Goal: Task Accomplishment & Management: Complete application form

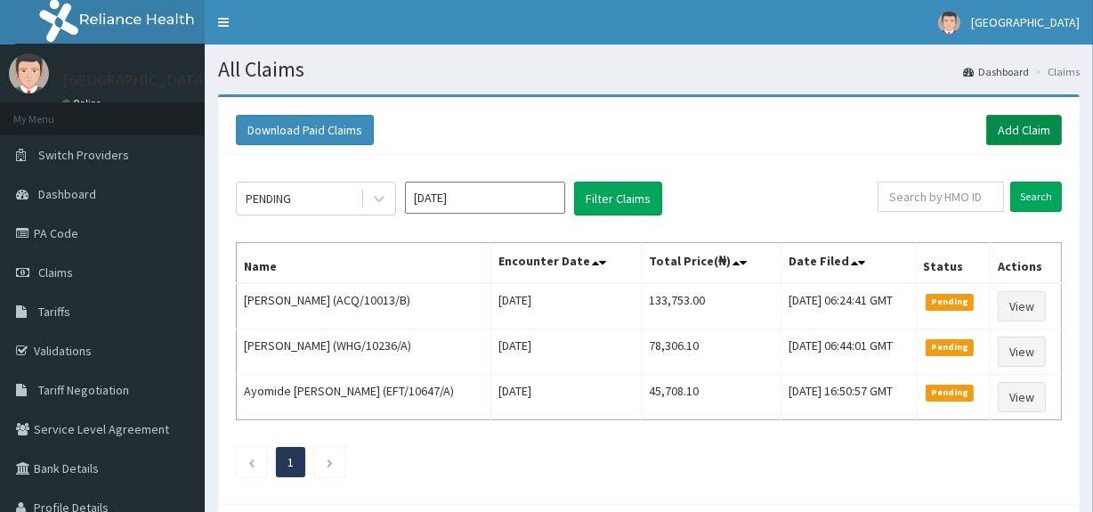
click at [1011, 126] on link "Add Claim" at bounding box center [1024, 130] width 76 height 30
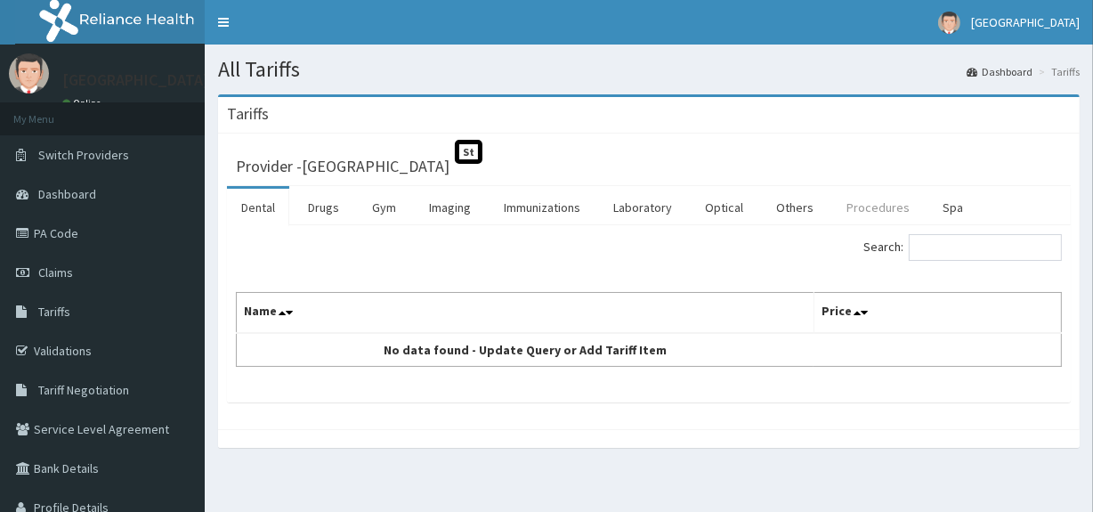
click at [872, 204] on link "Procedures" at bounding box center [878, 207] width 92 height 37
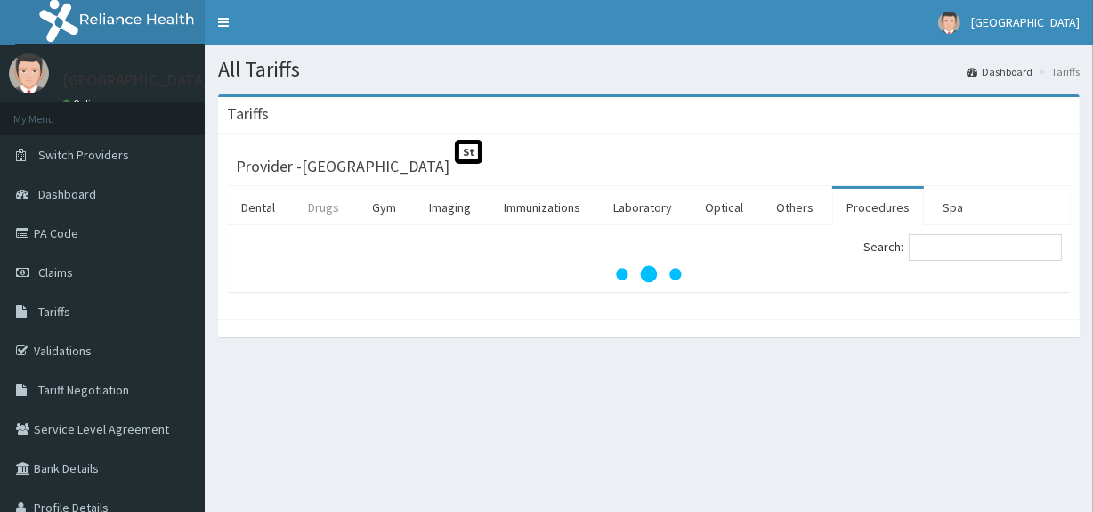
click at [330, 209] on link "Drugs" at bounding box center [324, 207] width 60 height 37
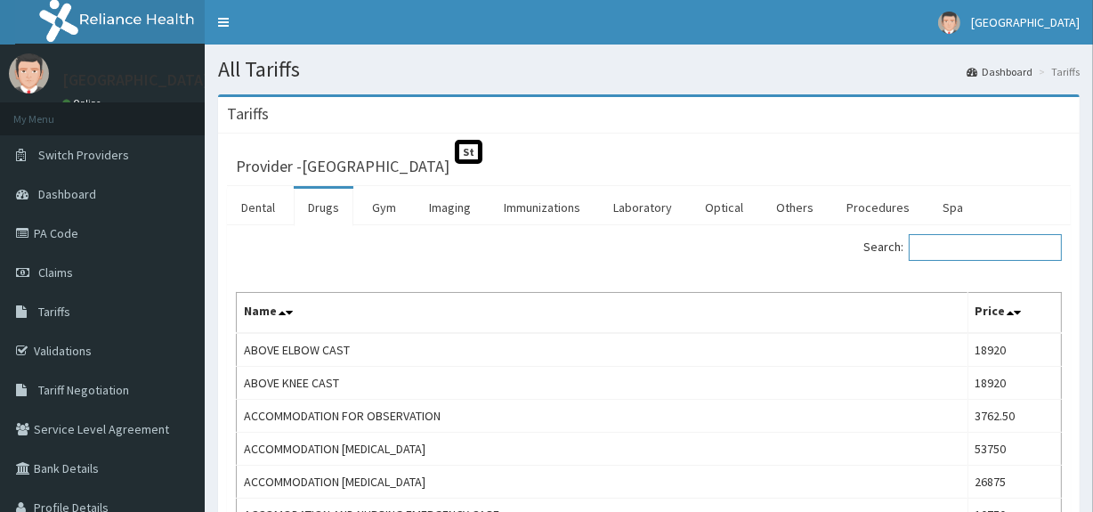
click at [959, 255] on input "Search:" at bounding box center [985, 247] width 153 height 27
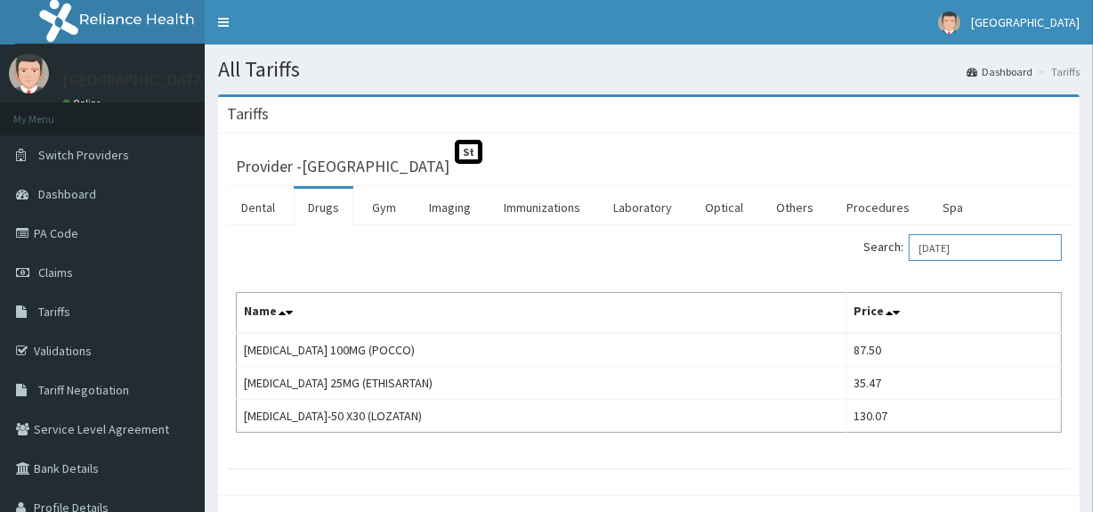
type input "LOSAR"
click at [83, 282] on link "Claims" at bounding box center [102, 272] width 205 height 39
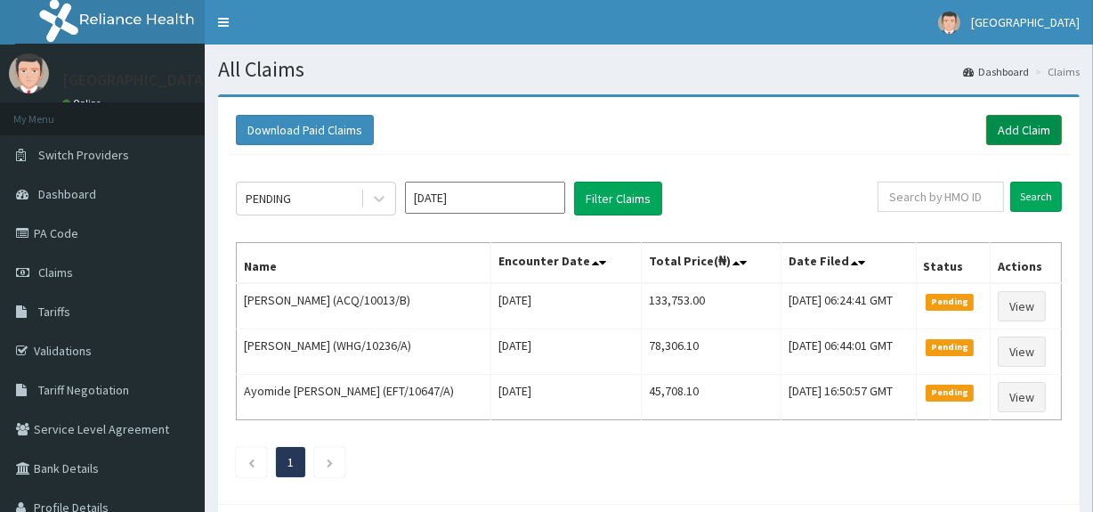
click at [1040, 133] on link "Add Claim" at bounding box center [1024, 130] width 76 height 30
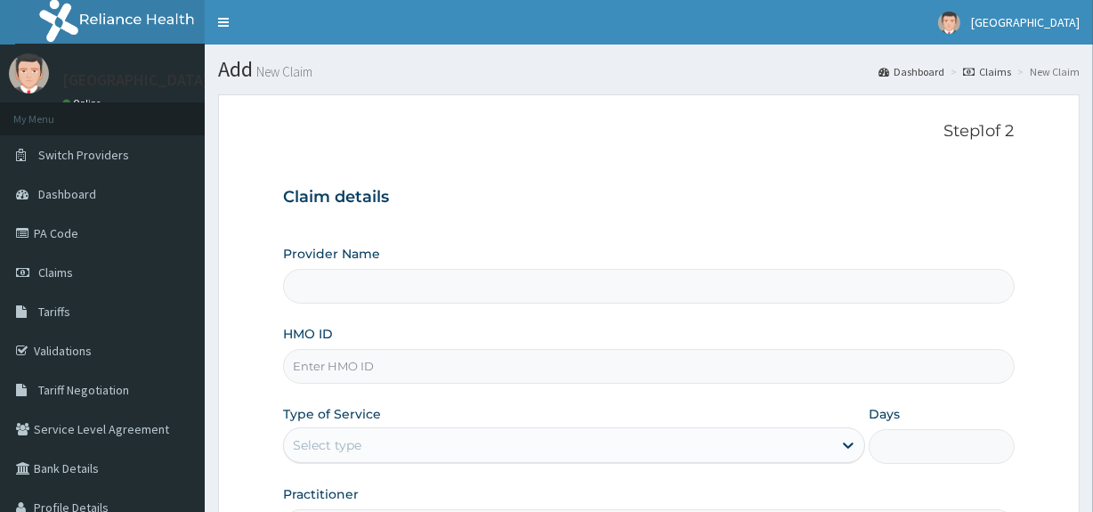
type input "[GEOGRAPHIC_DATA]"
click at [389, 370] on input "HMO ID" at bounding box center [648, 366] width 731 height 35
paste input "LPT/10045/A"
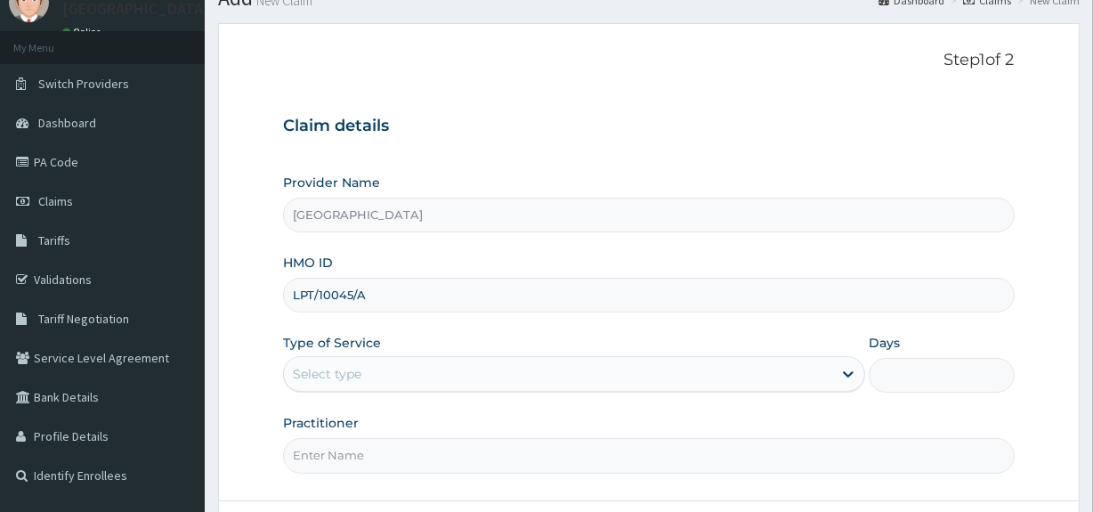
scroll to position [160, 0]
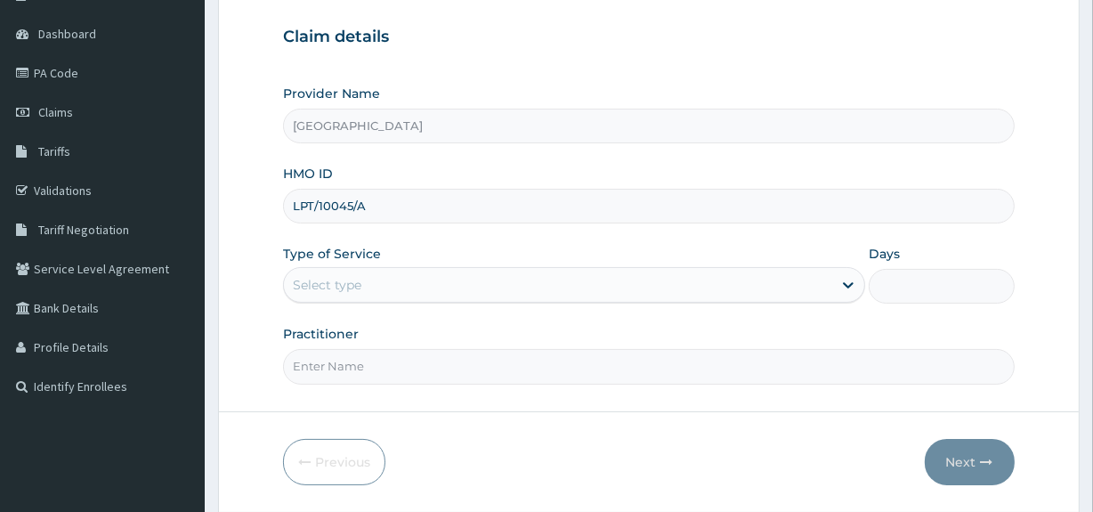
type input "LPT/10045/A"
click at [559, 282] on div "Select type" at bounding box center [558, 285] width 548 height 28
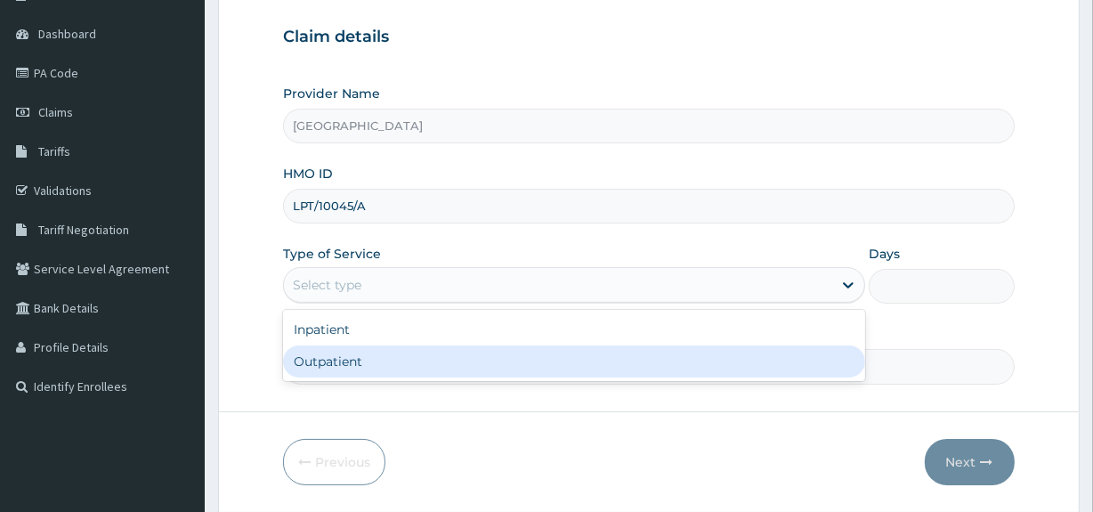
click at [433, 362] on div "Outpatient" at bounding box center [574, 361] width 582 height 32
type input "1"
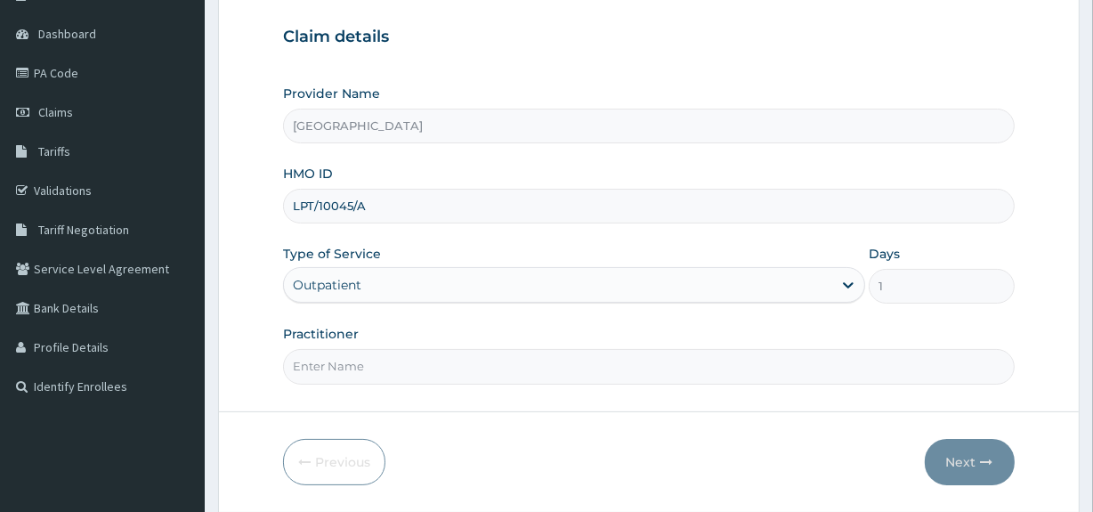
click at [444, 376] on input "Practitioner" at bounding box center [648, 366] width 731 height 35
click at [442, 370] on input "Practitioner" at bounding box center [648, 366] width 731 height 35
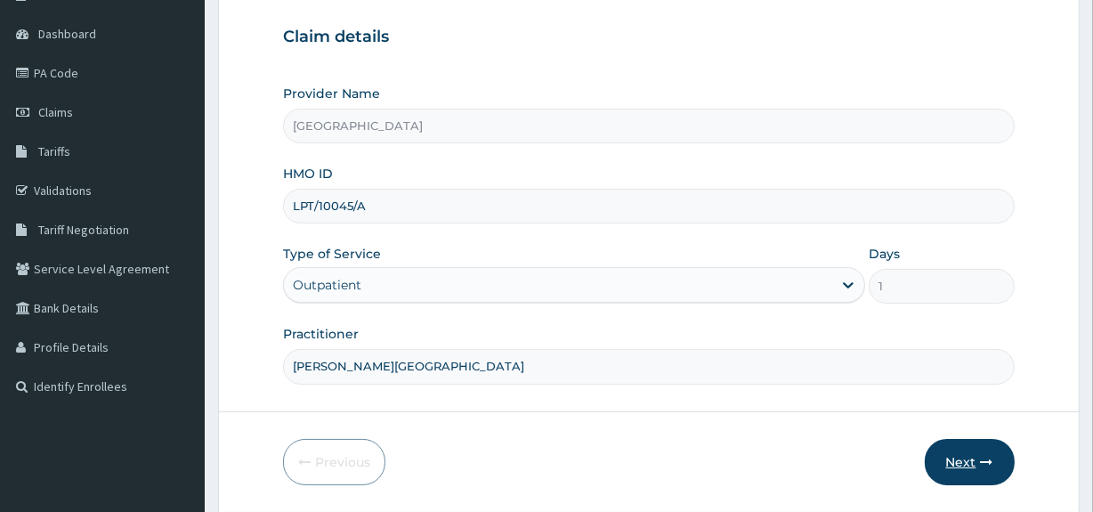
type input "DR. KOLAWOLE"
click at [966, 454] on button "Next" at bounding box center [970, 462] width 90 height 46
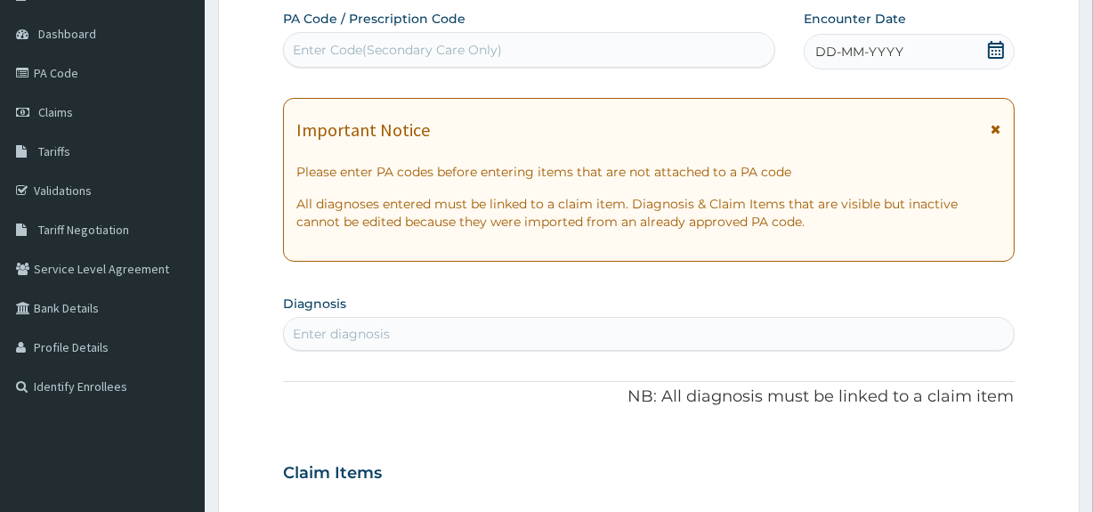
click at [525, 46] on div "Enter Code(Secondary Care Only)" at bounding box center [528, 50] width 489 height 28
paste input "PA/543E1F"
type input "PA/543E1F"
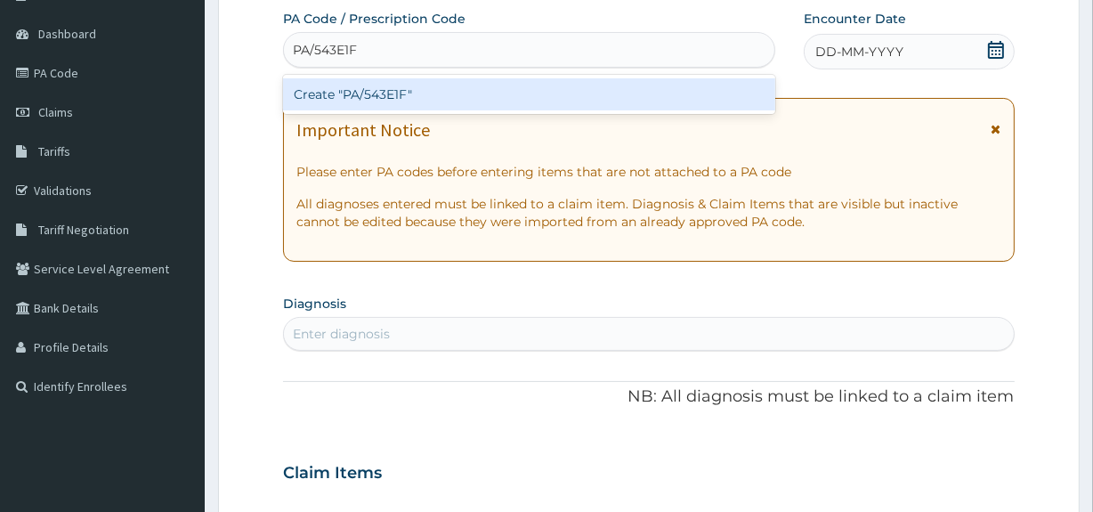
click at [586, 100] on div "Create "PA/543E1F"" at bounding box center [528, 94] width 491 height 32
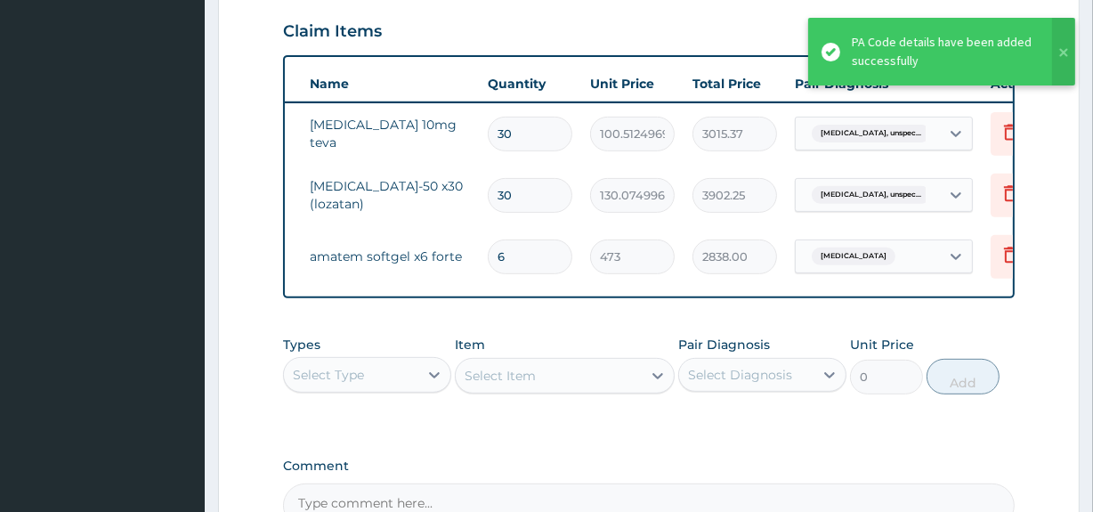
scroll to position [0, 161]
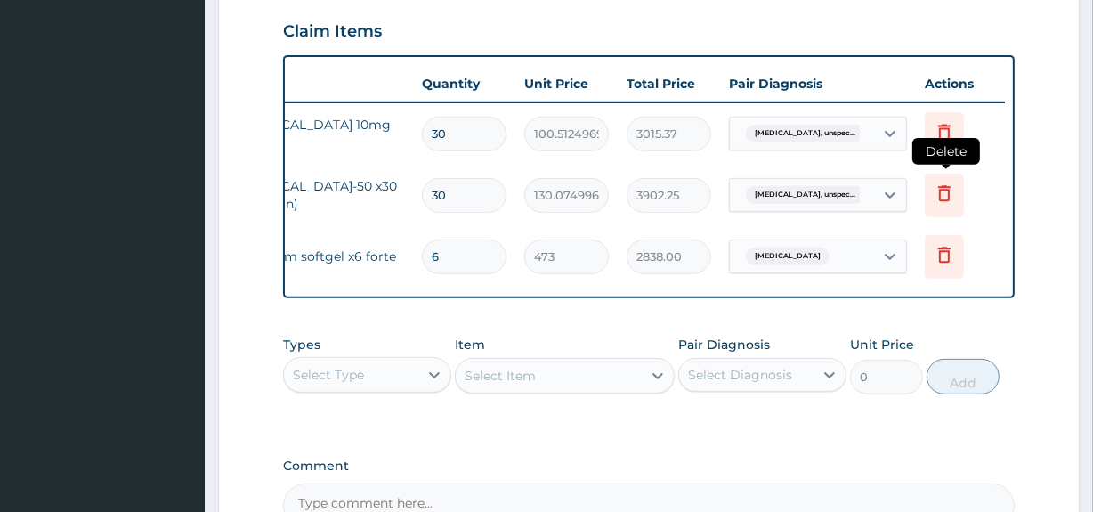
click at [946, 197] on icon at bounding box center [944, 192] width 21 height 21
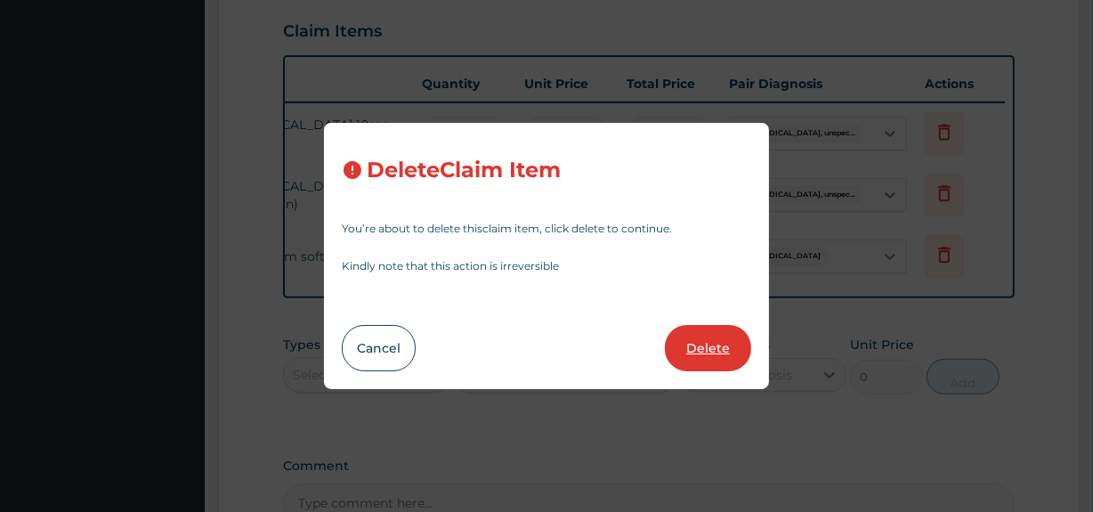
click at [721, 352] on button "Delete" at bounding box center [708, 348] width 86 height 46
type input "6"
type input "473"
type input "2838.00"
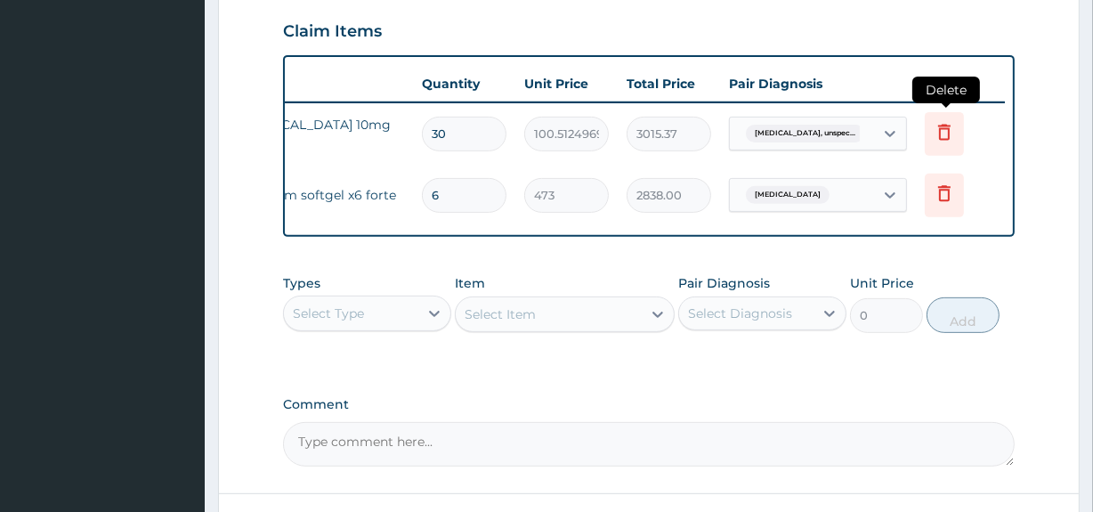
click at [940, 142] on icon at bounding box center [944, 134] width 39 height 44
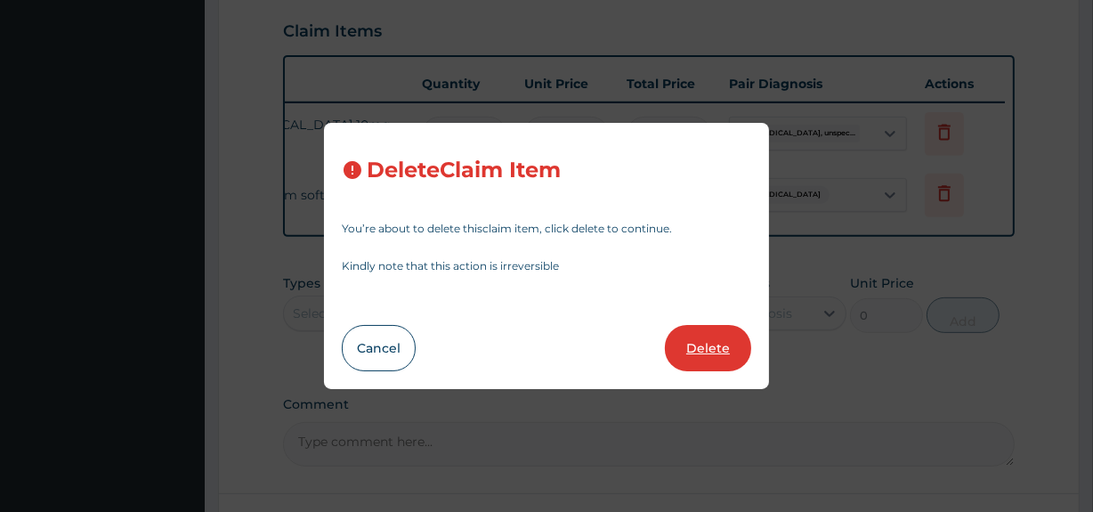
click at [727, 347] on button "Delete" at bounding box center [708, 348] width 86 height 46
type input "6"
type input "473"
type input "2838.00"
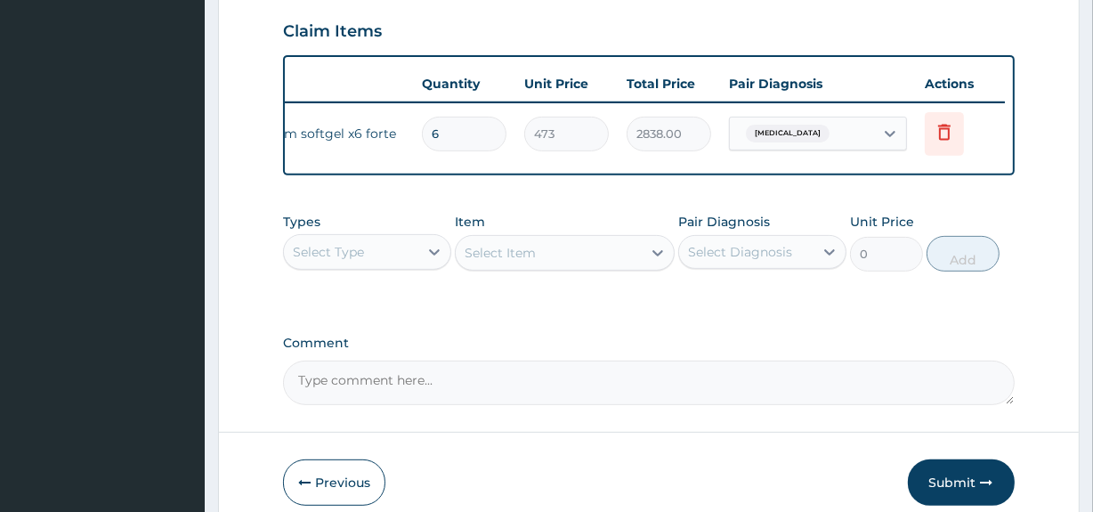
scroll to position [0, 0]
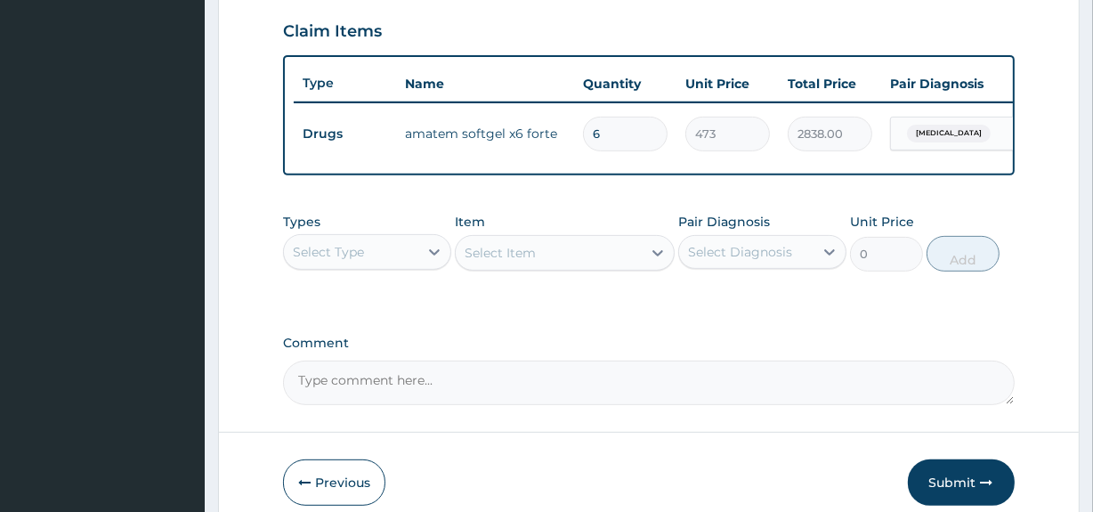
click at [345, 257] on div "Select Type" at bounding box center [328, 252] width 71 height 18
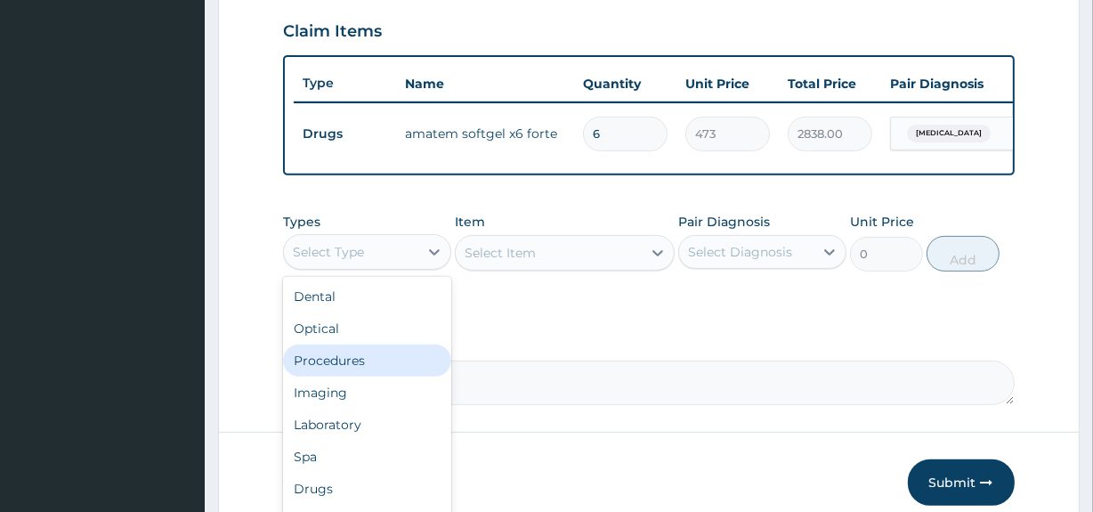
click at [369, 371] on div "Procedures" at bounding box center [367, 360] width 168 height 32
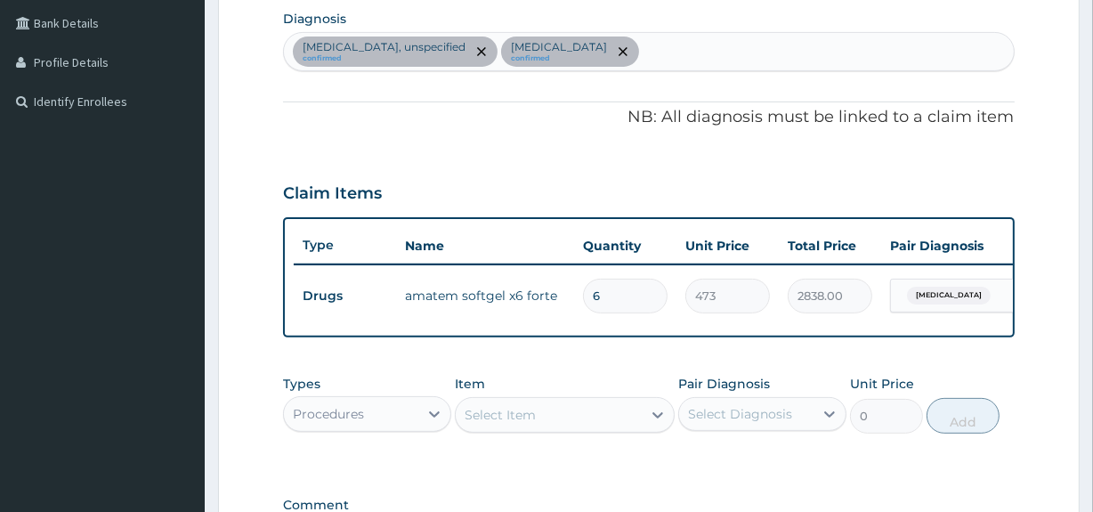
scroll to position [435, 0]
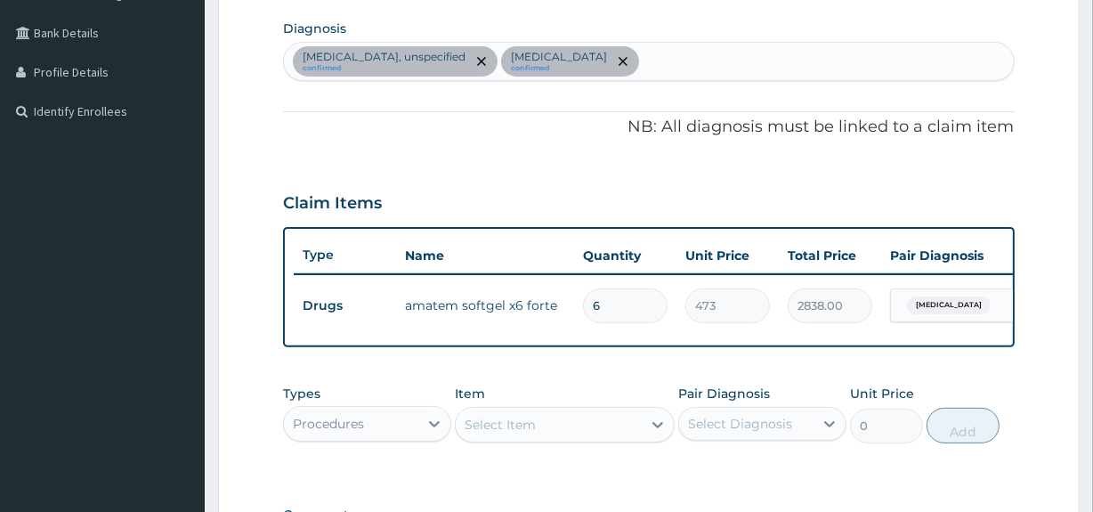
click at [703, 69] on div "Essential hypertension, unspecified confirmed Malaria, unspecified confirmed" at bounding box center [648, 61] width 729 height 37
type input "SEPSIS"
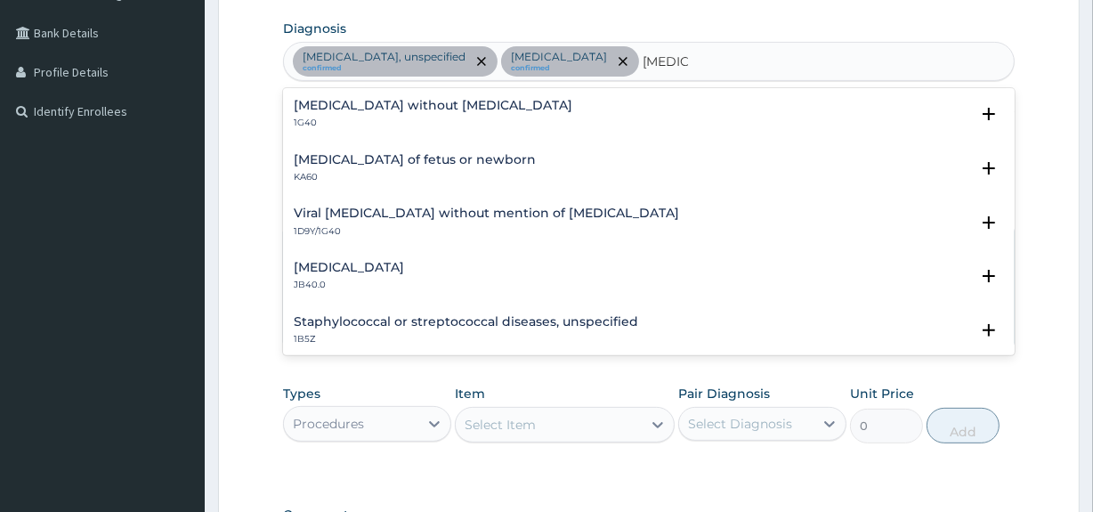
click at [443, 105] on h4 "Sepsis without septic shock" at bounding box center [433, 105] width 279 height 13
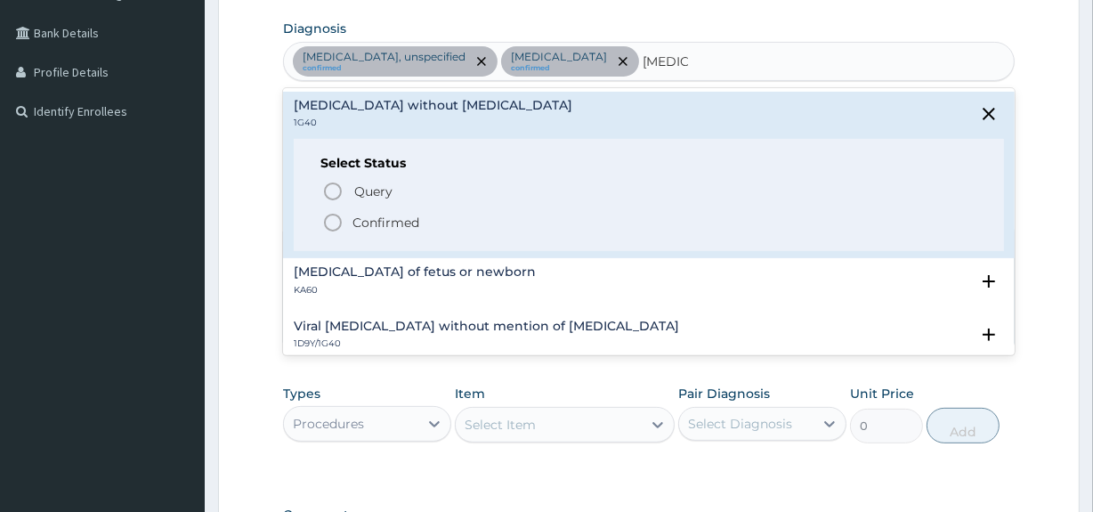
click at [331, 223] on icon "status option filled" at bounding box center [332, 222] width 21 height 21
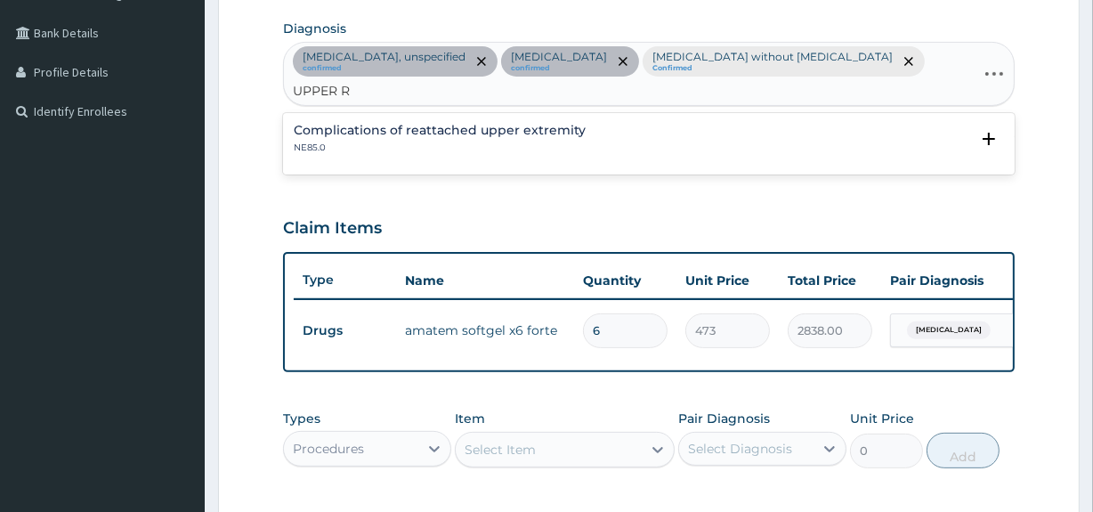
type input "UPPER"
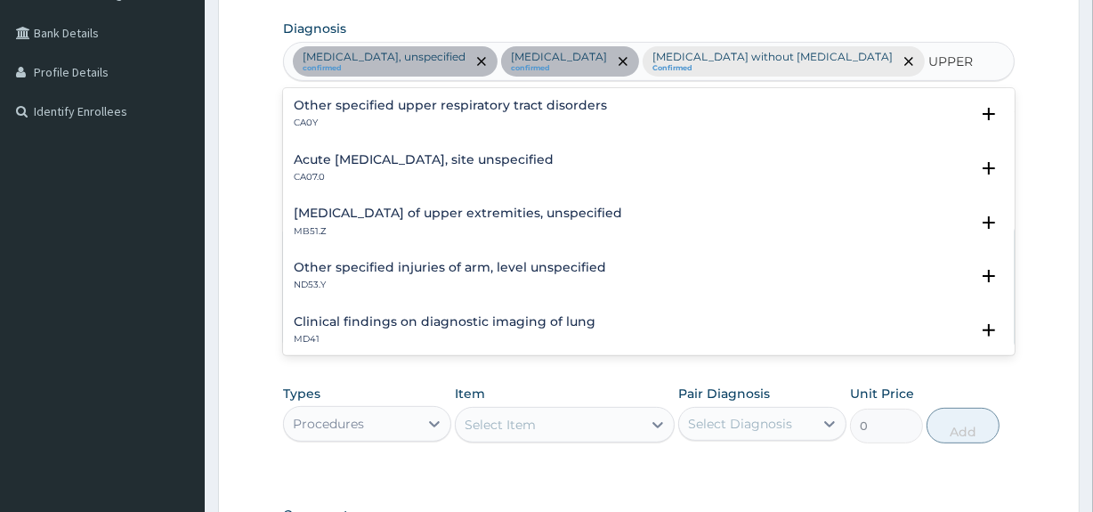
click at [406, 156] on h4 "Acute upper respiratory infection, site unspecified" at bounding box center [424, 159] width 260 height 13
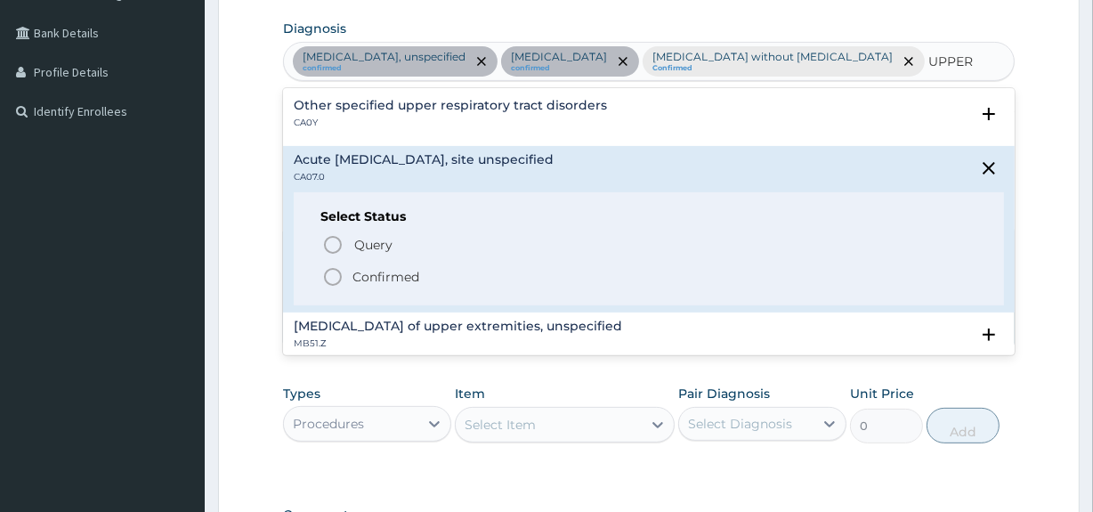
click at [335, 273] on icon "status option filled" at bounding box center [332, 276] width 21 height 21
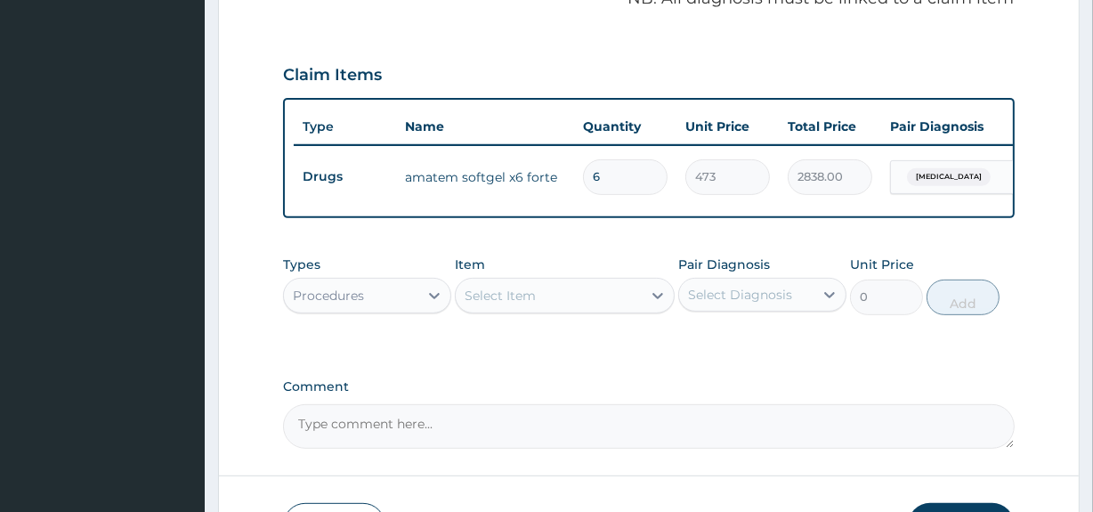
scroll to position [632, 0]
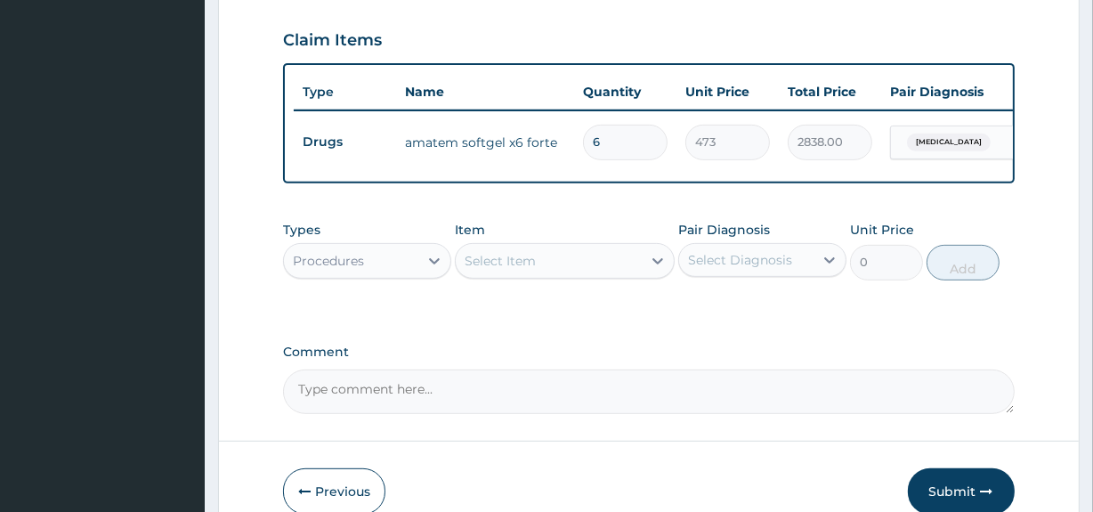
click at [498, 275] on div "Select Item" at bounding box center [548, 261] width 185 height 28
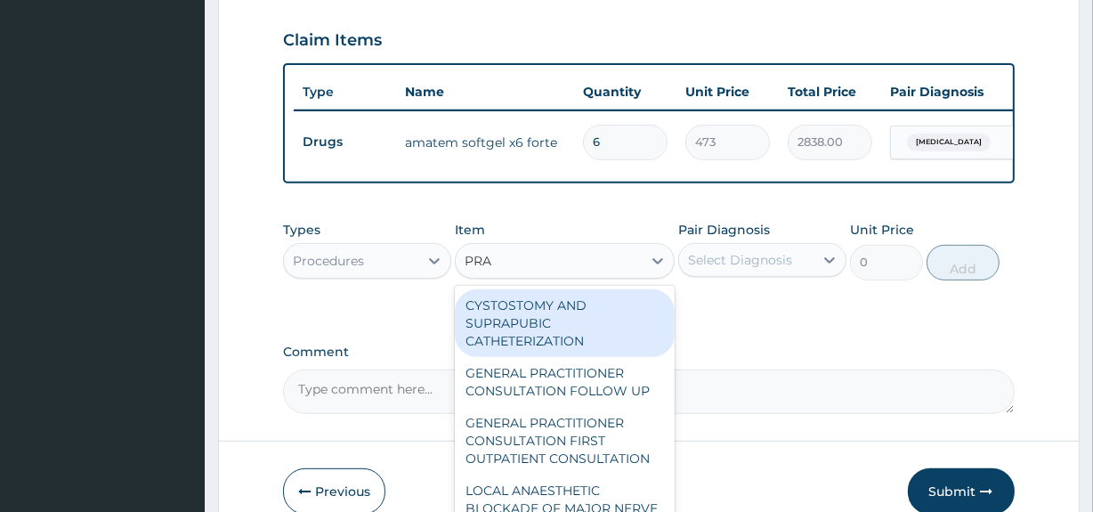
type input "PRAC"
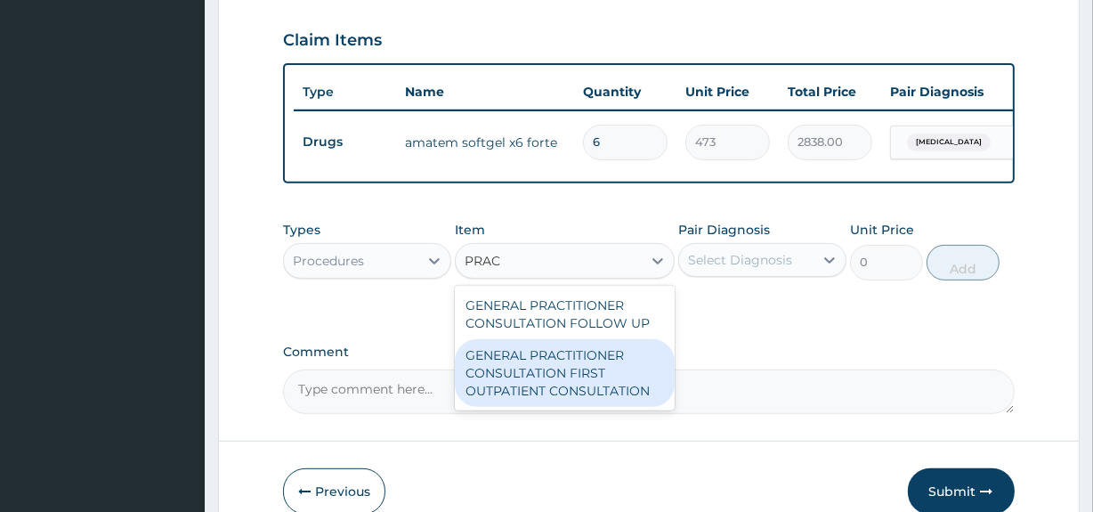
click at [556, 380] on div "GENERAL PRACTITIONER CONSULTATION FIRST OUTPATIENT CONSULTATION" at bounding box center [564, 373] width 219 height 68
type input "3547.5"
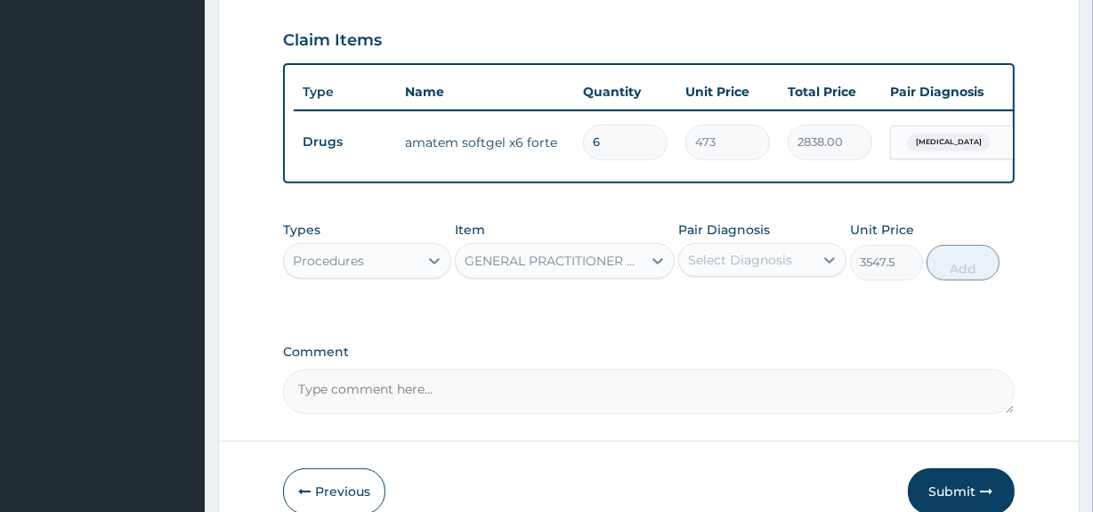
click at [791, 272] on div "Select Diagnosis" at bounding box center [746, 260] width 134 height 28
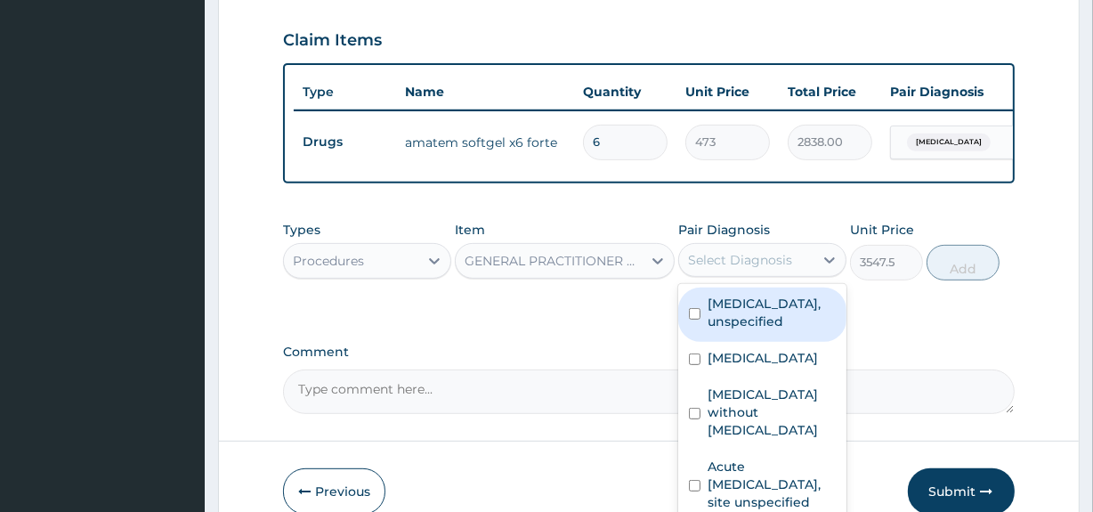
click at [770, 330] on label "Essential hypertension, unspecified" at bounding box center [772, 313] width 128 height 36
checkbox input "true"
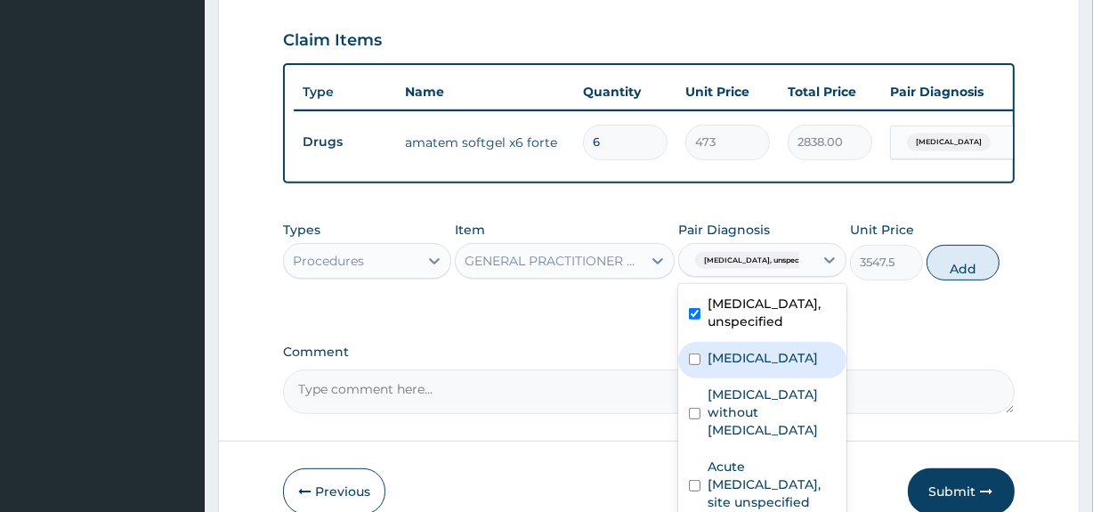
click at [770, 367] on label "Malaria, unspecified" at bounding box center [763, 358] width 110 height 18
checkbox input "true"
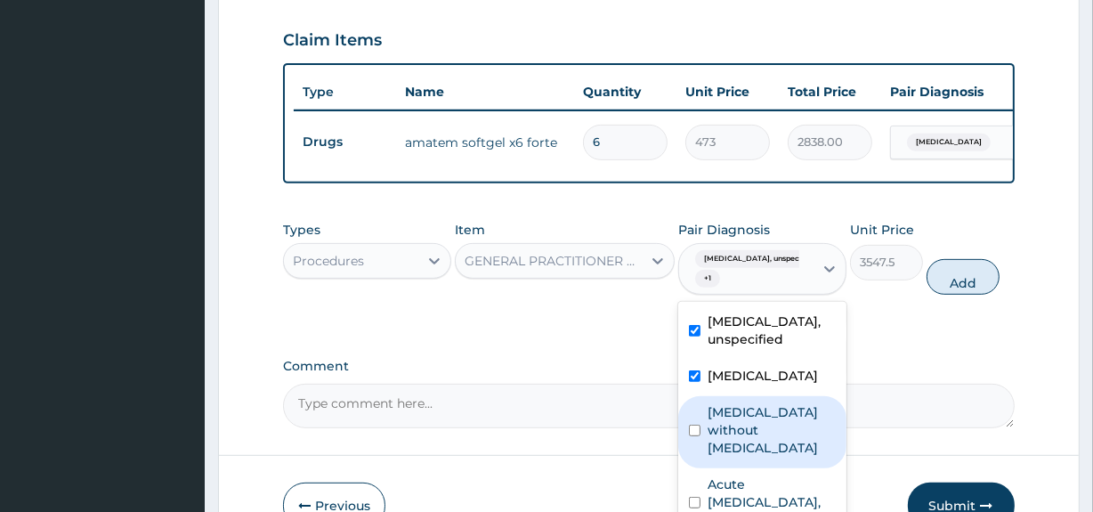
click at [770, 425] on div "Sepsis without septic shock" at bounding box center [762, 432] width 168 height 72
checkbox input "true"
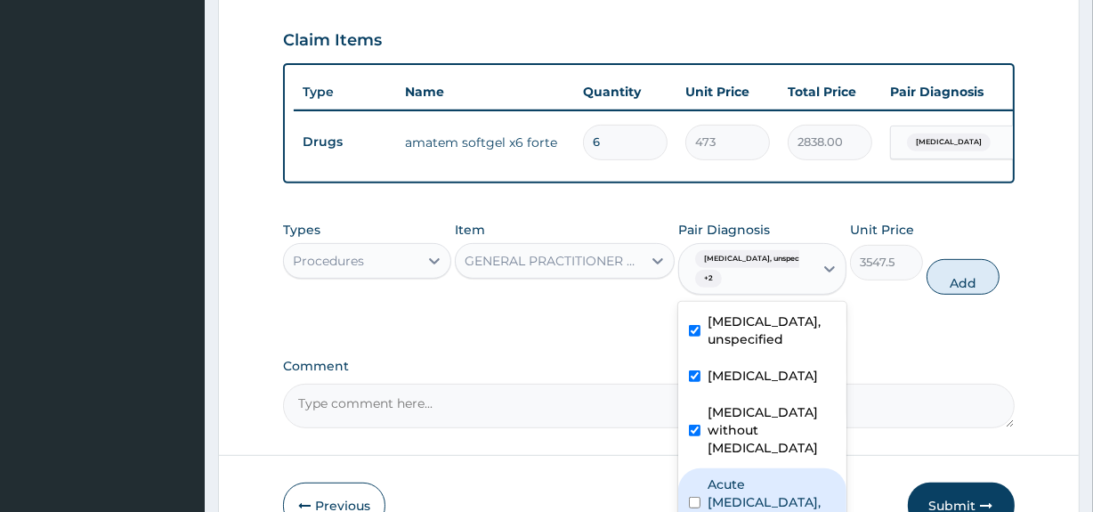
click at [778, 494] on label "Acute upper respiratory infection, site unspecified" at bounding box center [772, 501] width 128 height 53
checkbox input "true"
click at [982, 288] on button "Add" at bounding box center [962, 277] width 73 height 36
type input "0"
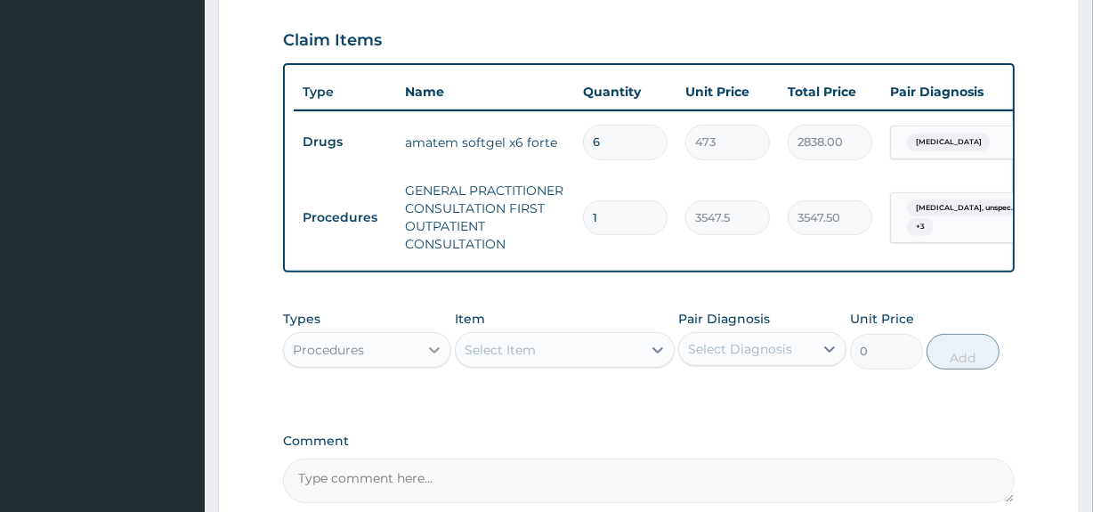
click at [439, 366] on div at bounding box center [434, 350] width 32 height 32
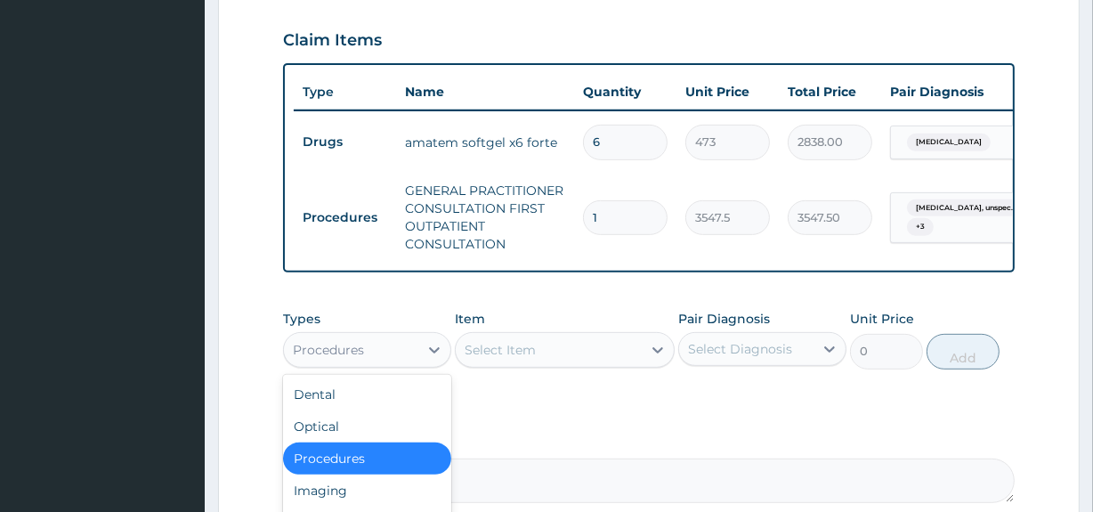
scroll to position [820, 0]
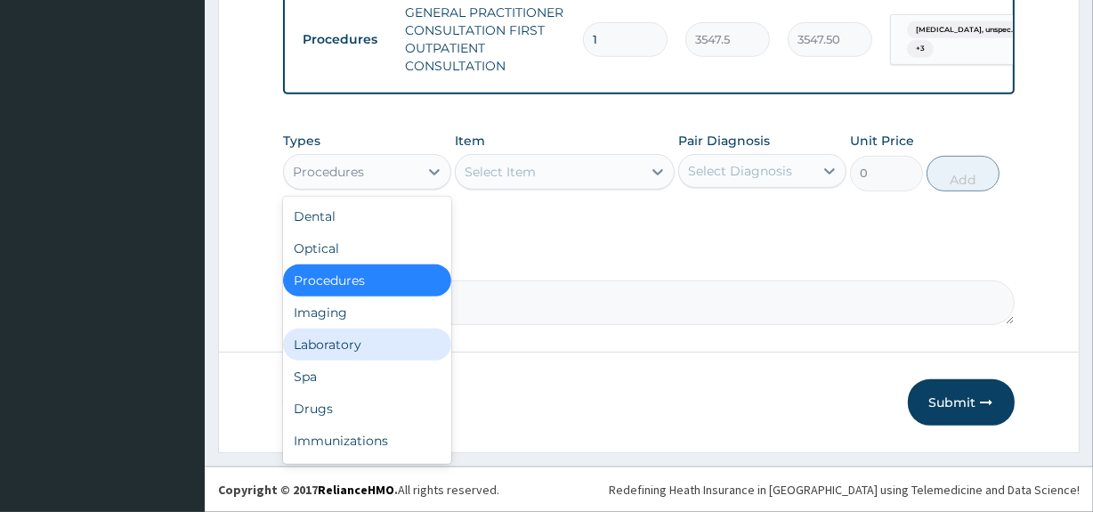
click at [336, 344] on div "Laboratory" at bounding box center [367, 344] width 168 height 32
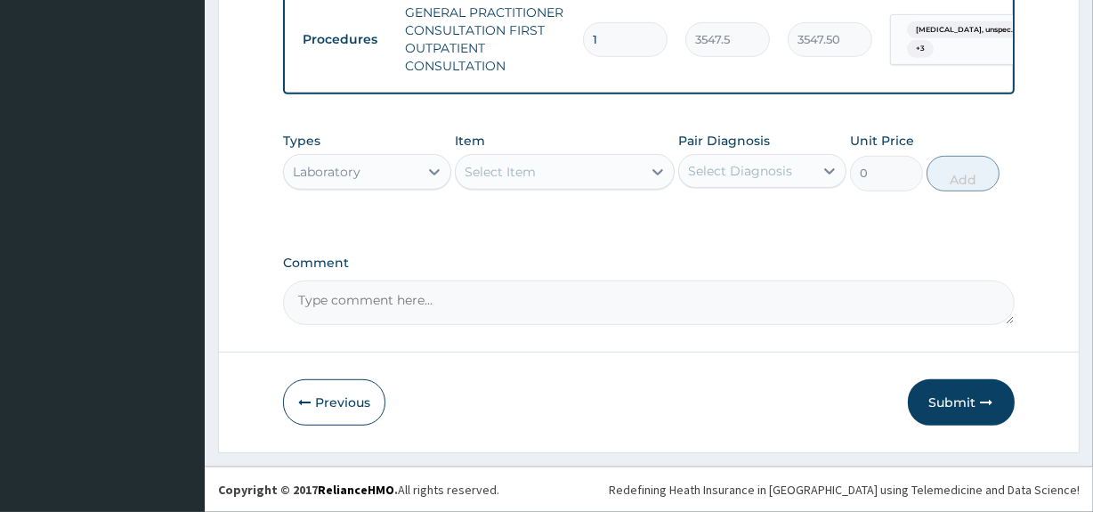
click at [520, 174] on div "Select Item" at bounding box center [500, 172] width 71 height 18
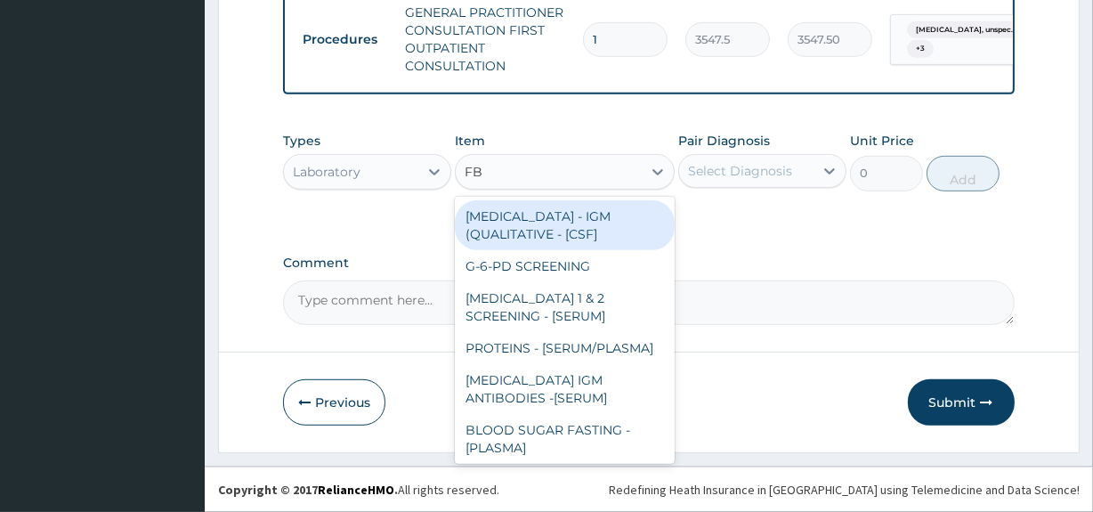
type input "FBC"
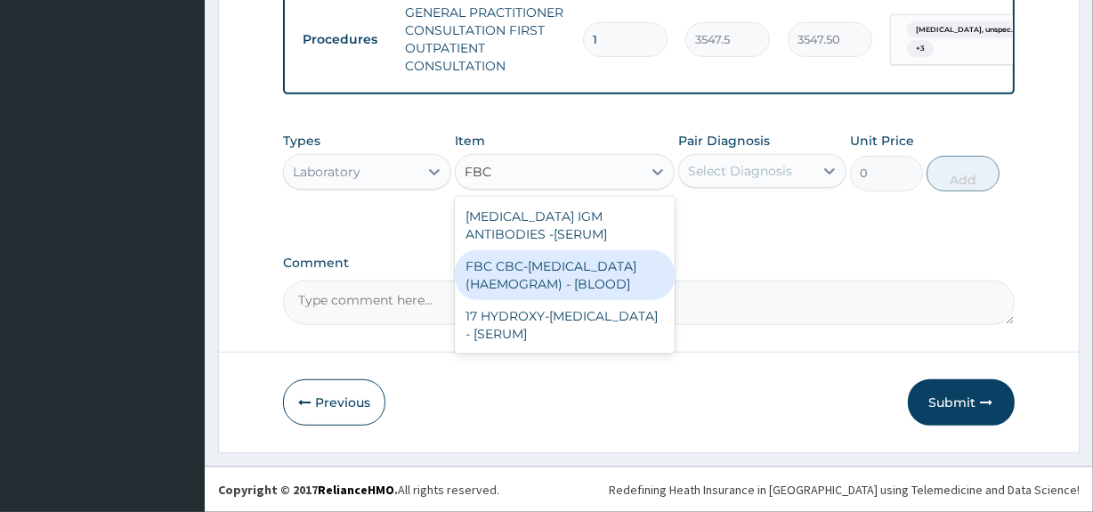
click at [534, 286] on div "FBC CBC-COMPLETE BLOOD COUNT (HAEMOGRAM) - [BLOOD]" at bounding box center [564, 275] width 219 height 50
type input "4300"
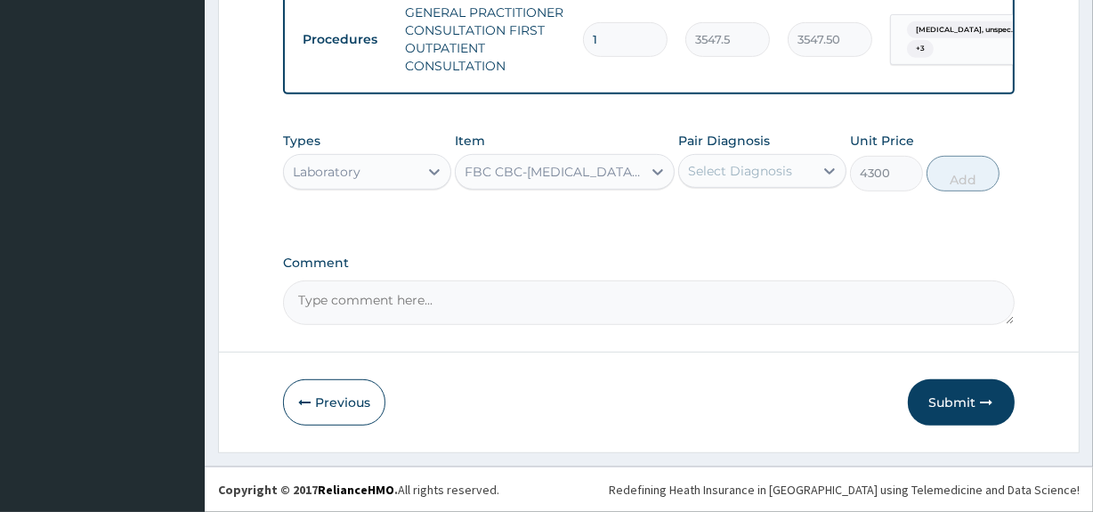
click at [764, 177] on div "Select Diagnosis" at bounding box center [740, 171] width 104 height 18
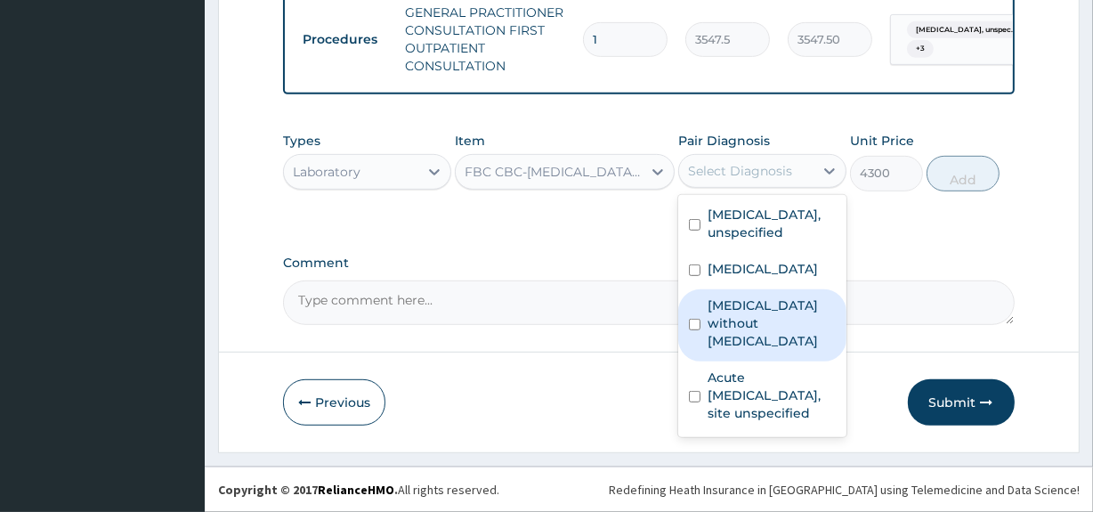
click at [773, 323] on label "Sepsis without septic shock" at bounding box center [772, 322] width 128 height 53
checkbox input "true"
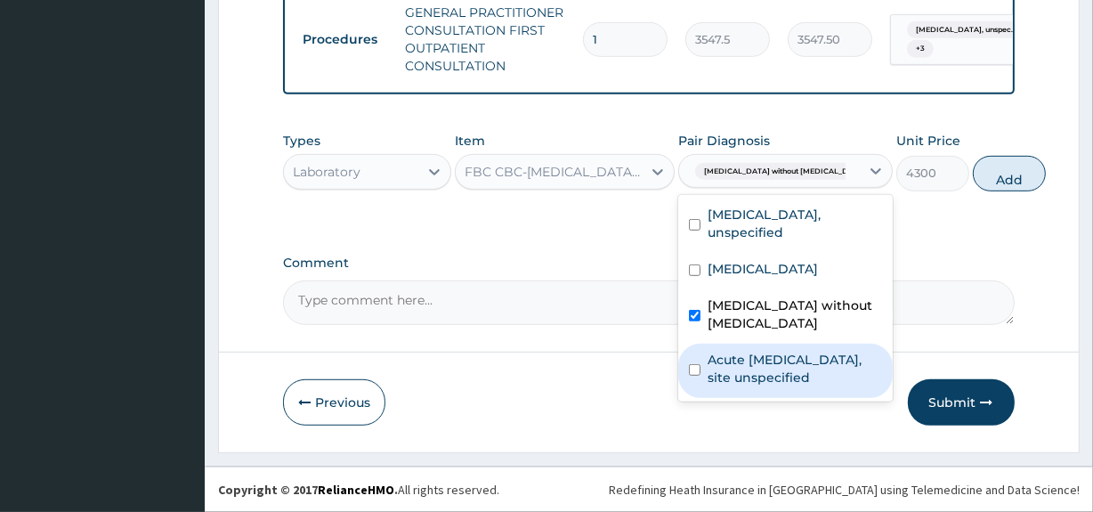
click at [773, 386] on label "Acute upper respiratory infection, site unspecified" at bounding box center [795, 369] width 174 height 36
checkbox input "true"
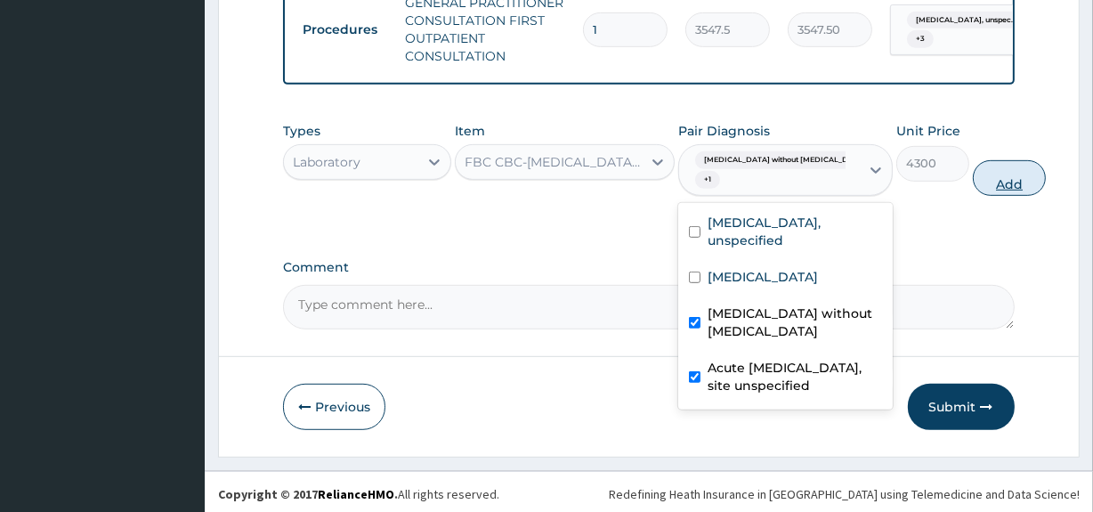
click at [973, 191] on button "Add" at bounding box center [1009, 178] width 73 height 36
type input "0"
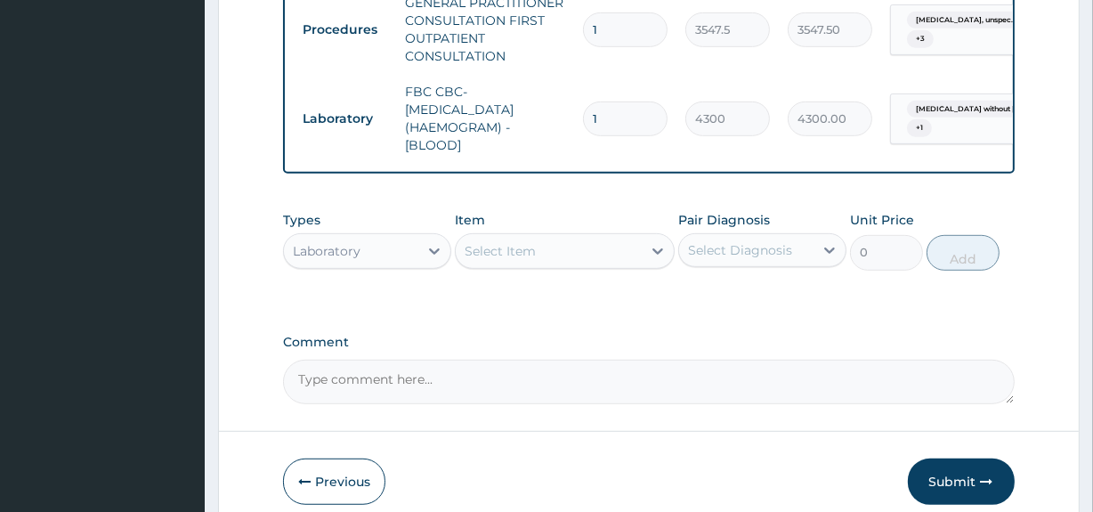
click at [587, 265] on div "Select Item" at bounding box center [548, 251] width 185 height 28
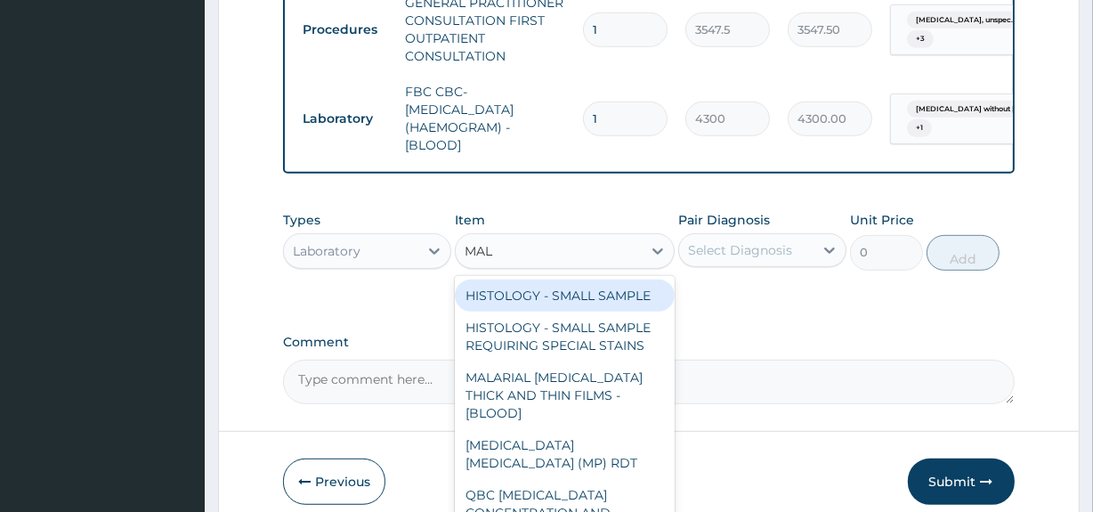
type input "MALA"
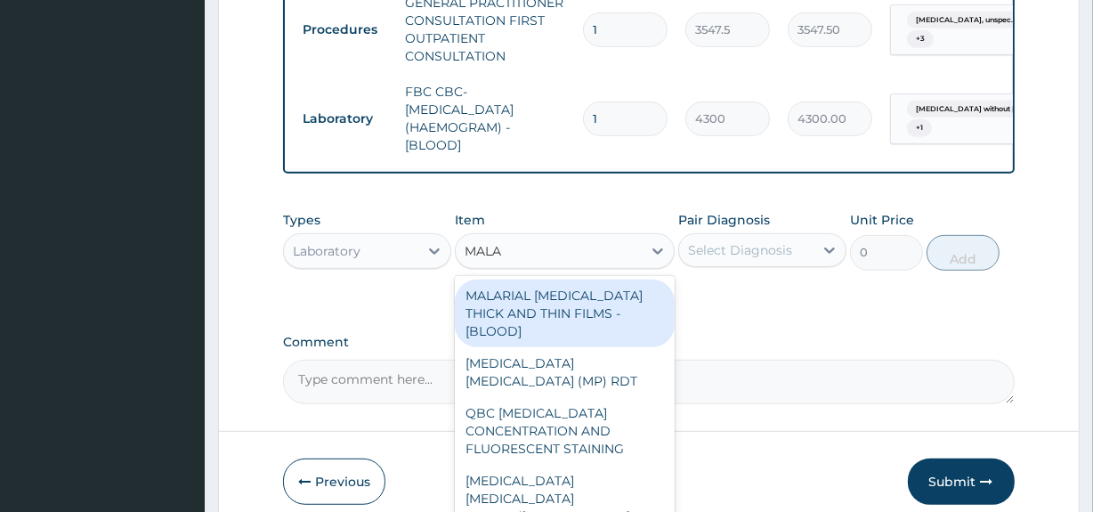
click at [592, 308] on div "MALARIAL PARASITE THICK AND THIN FILMS - [BLOOD]" at bounding box center [564, 313] width 219 height 68
type input "1612.5"
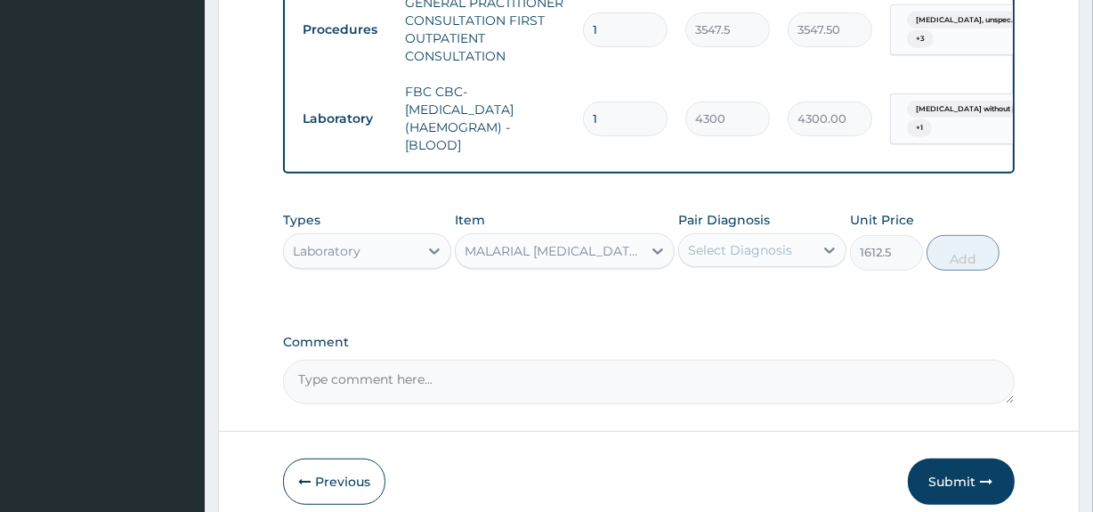
click at [764, 255] on div "Select Diagnosis" at bounding box center [740, 250] width 104 height 18
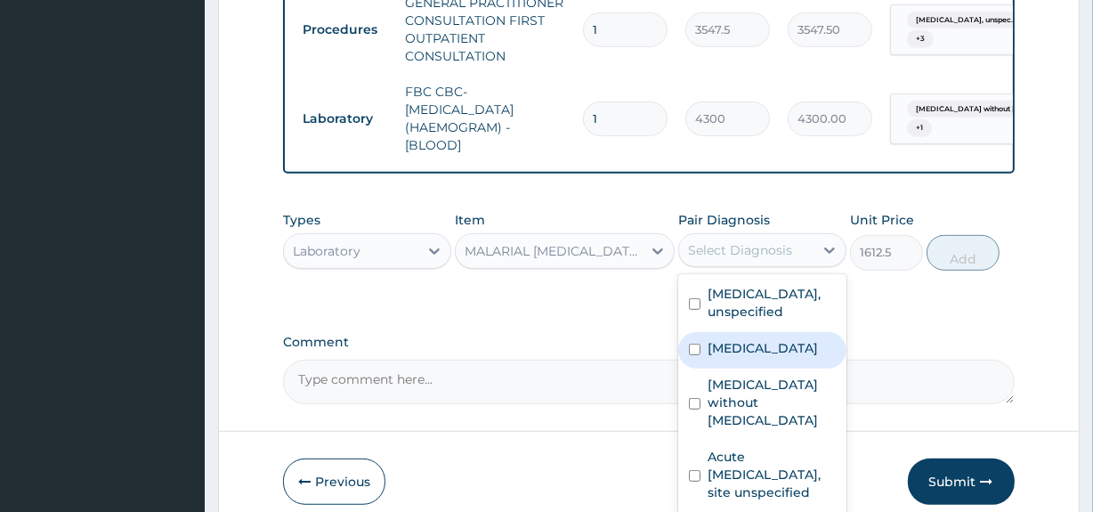
click at [761, 357] on label "Malaria, unspecified" at bounding box center [763, 348] width 110 height 18
checkbox input "true"
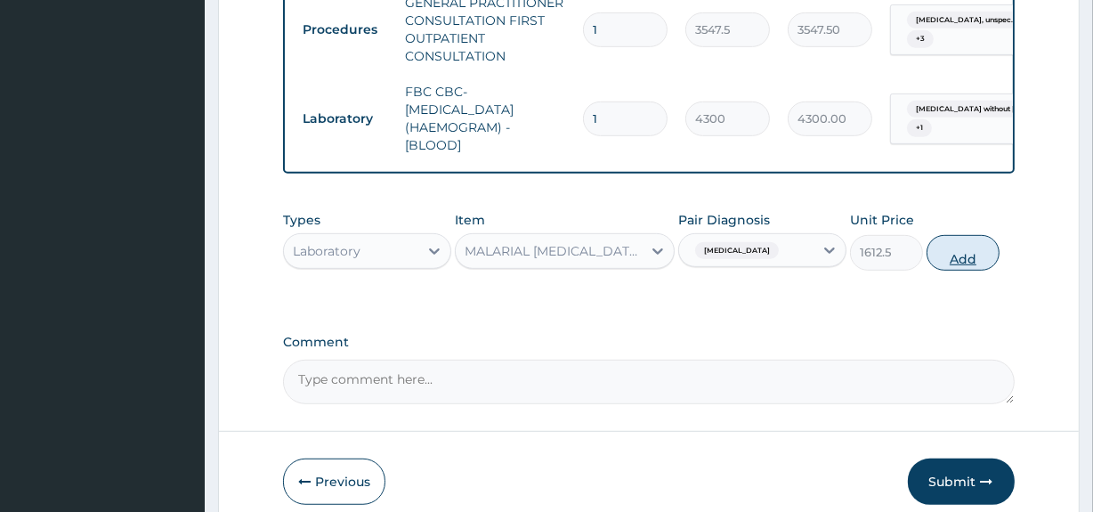
click at [970, 260] on button "Add" at bounding box center [962, 253] width 73 height 36
type input "0"
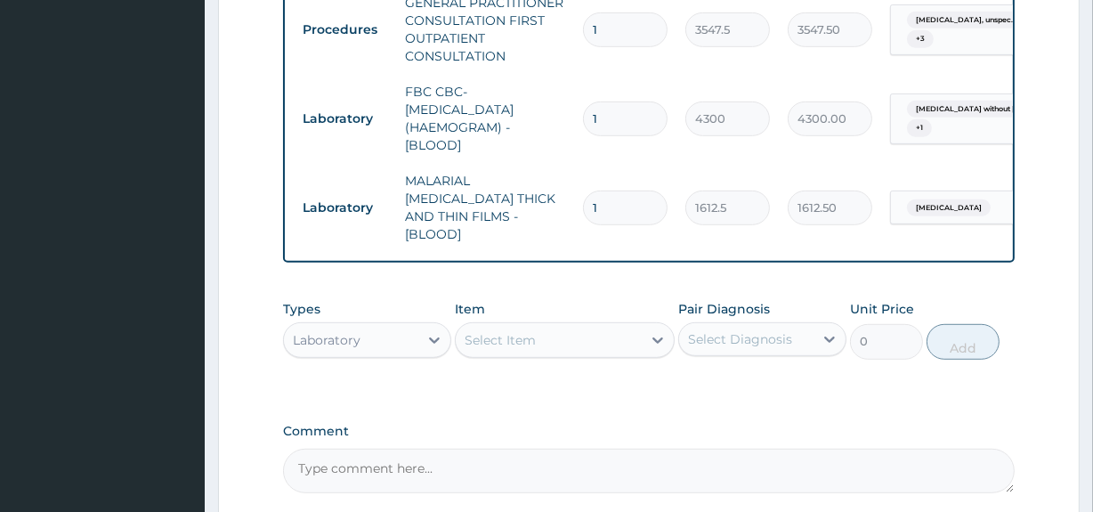
click at [406, 341] on div "Laboratory" at bounding box center [351, 340] width 134 height 28
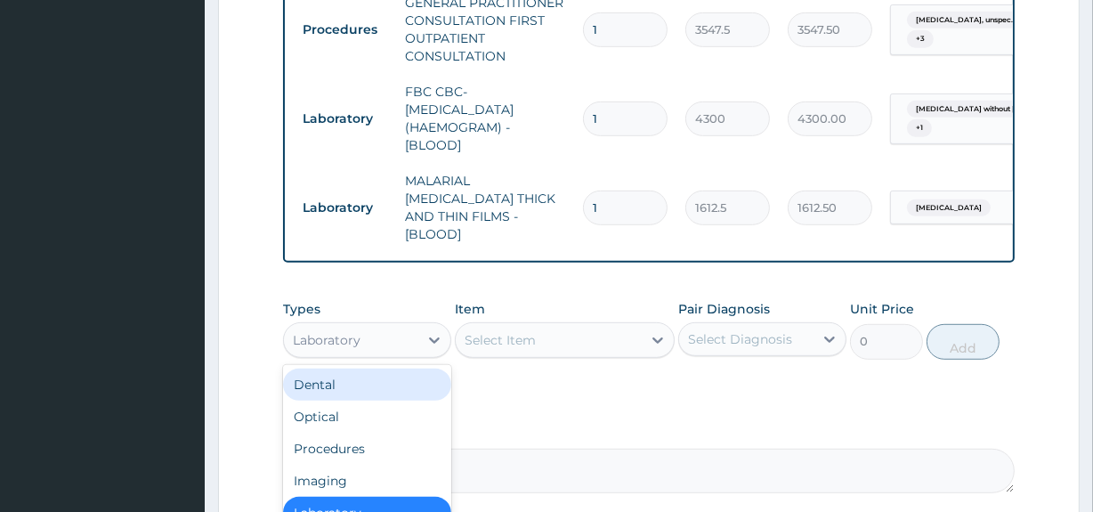
scroll to position [60, 0]
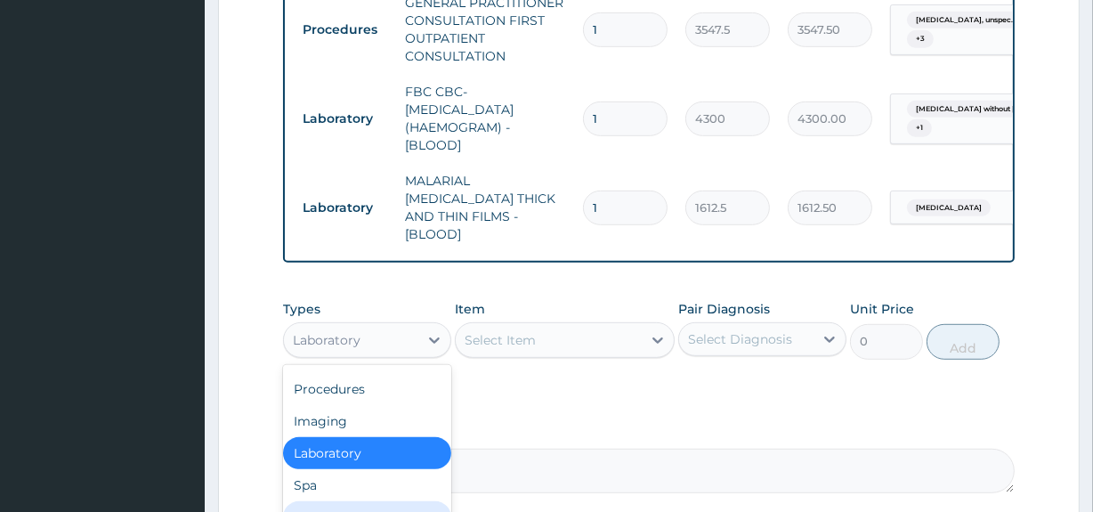
click at [376, 502] on div "Drugs" at bounding box center [367, 517] width 168 height 32
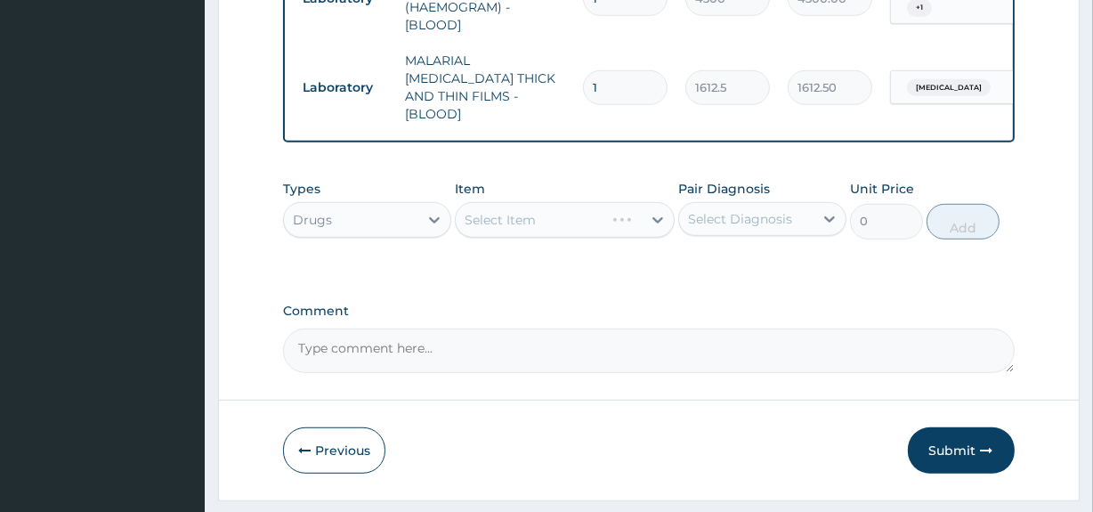
scroll to position [980, 0]
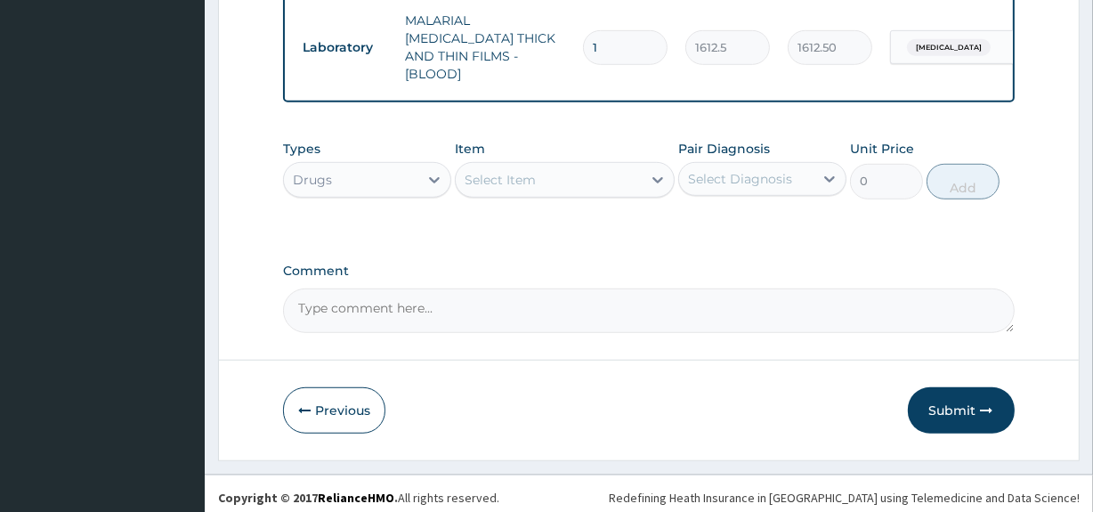
click at [503, 171] on div "Select Item" at bounding box center [500, 180] width 71 height 18
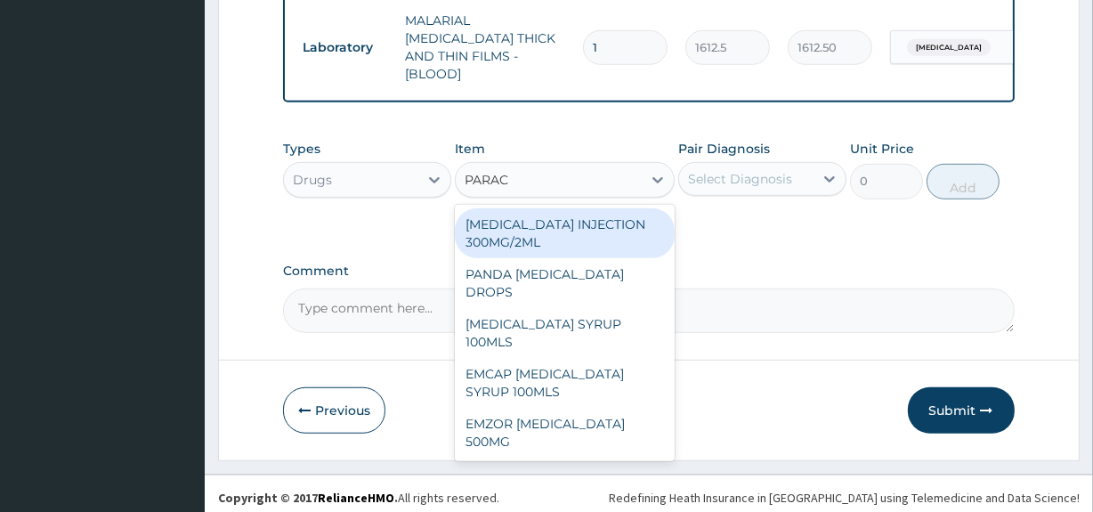
type input "PARACE"
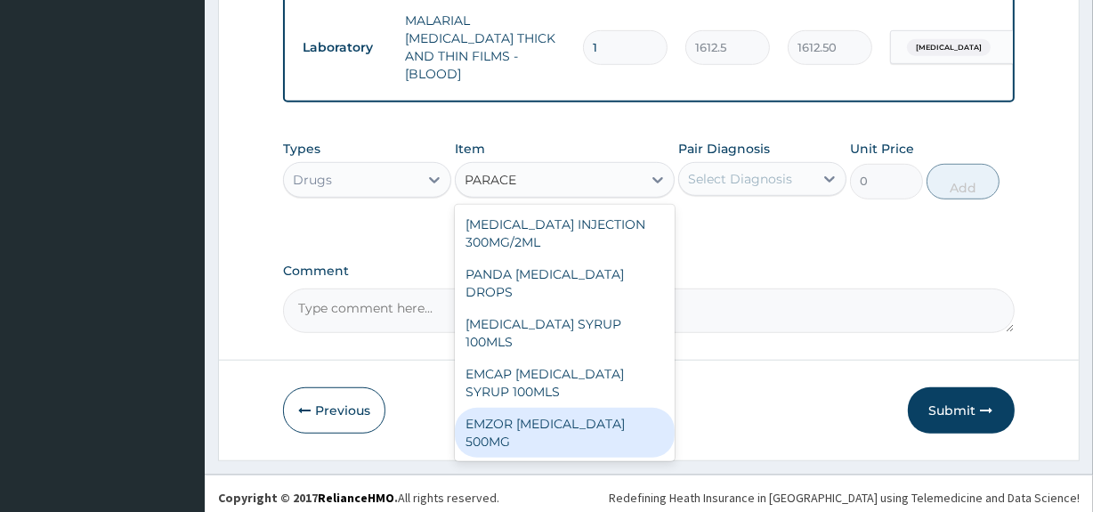
click at [529, 408] on div "EMZOR PARACETAMOL 500MG" at bounding box center [564, 433] width 219 height 50
type input "23.64999961853027"
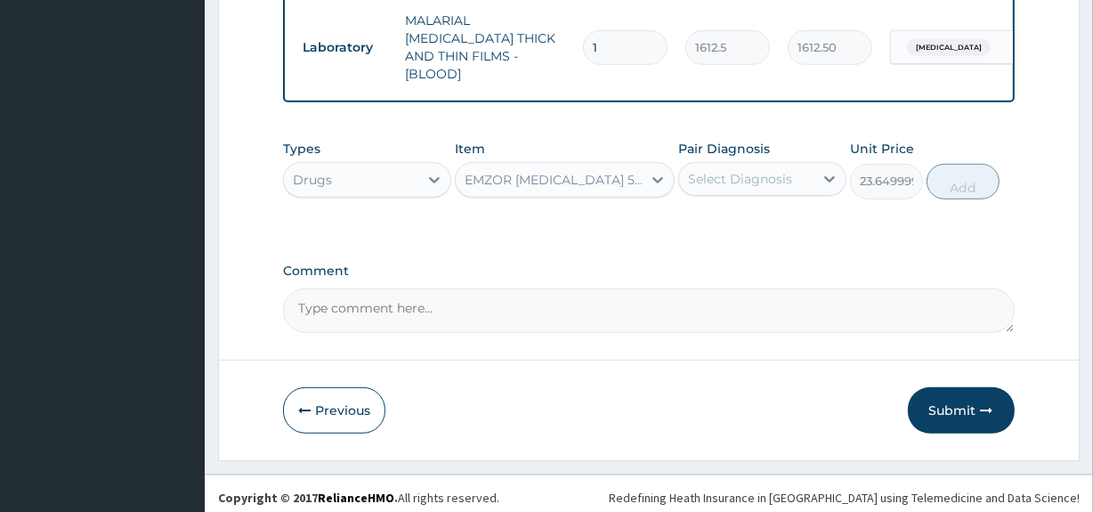
click at [743, 180] on div "Select Diagnosis" at bounding box center [740, 179] width 104 height 18
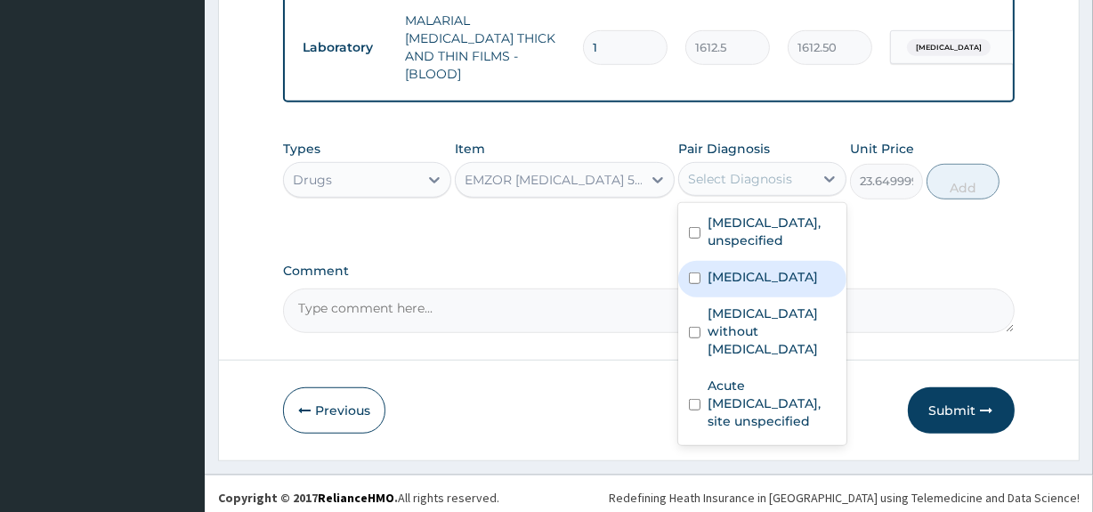
click at [748, 282] on label "Malaria, unspecified" at bounding box center [763, 277] width 110 height 18
checkbox input "true"
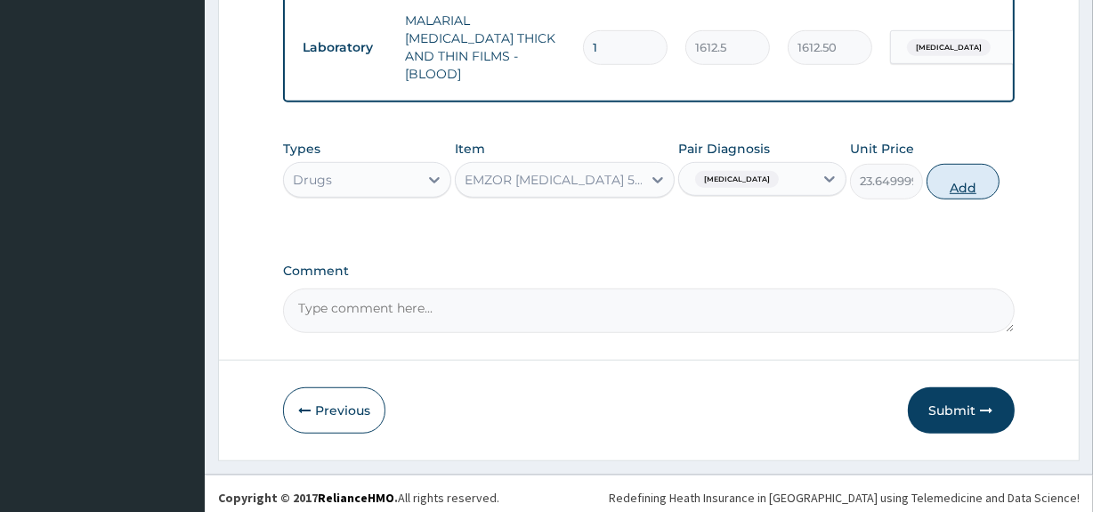
click at [976, 176] on button "Add" at bounding box center [962, 182] width 73 height 36
type input "0"
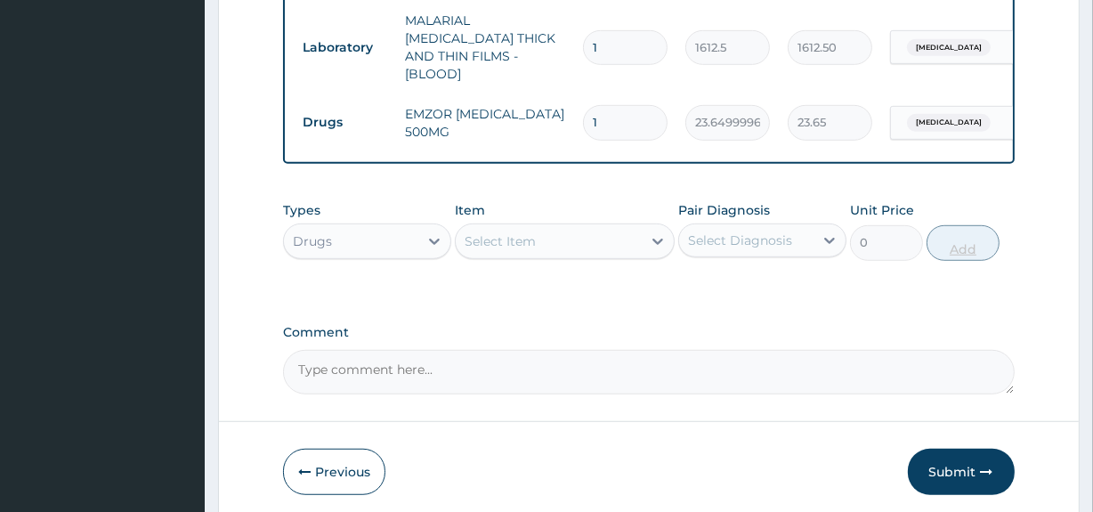
type input "18"
type input "425.70"
type input "18"
click at [611, 239] on div "Select Item" at bounding box center [548, 241] width 185 height 28
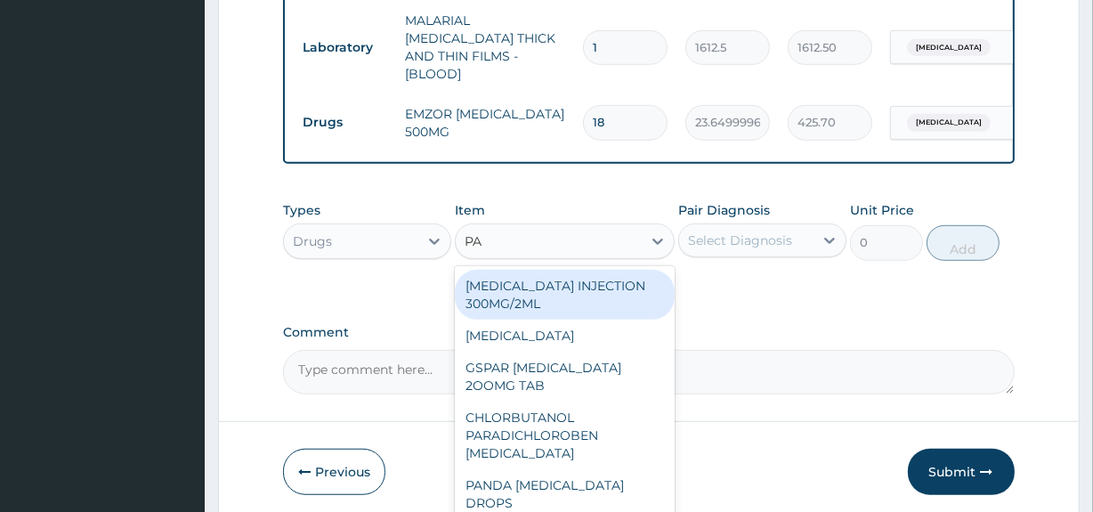
type input "P"
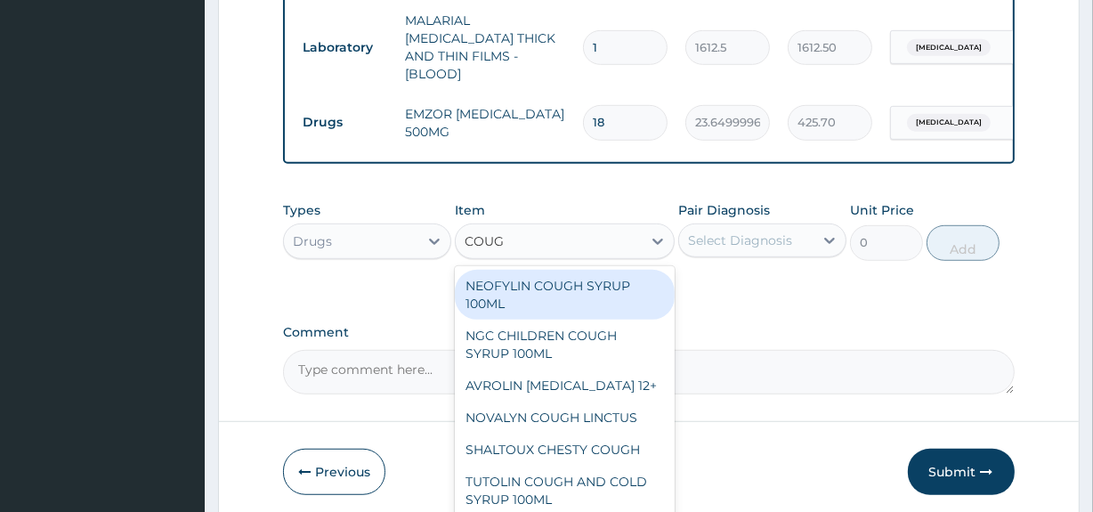
type input "COUGH"
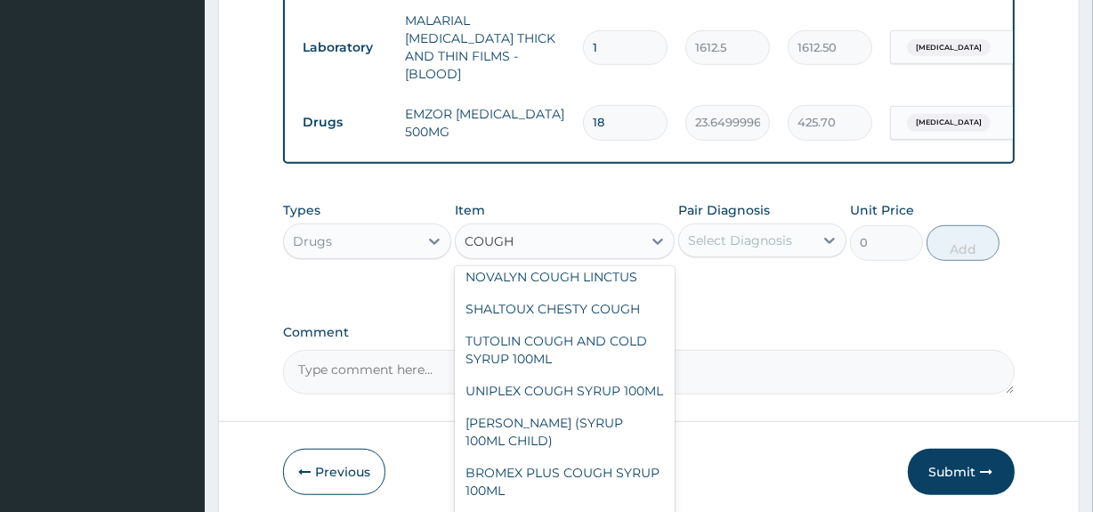
scroll to position [169, 0]
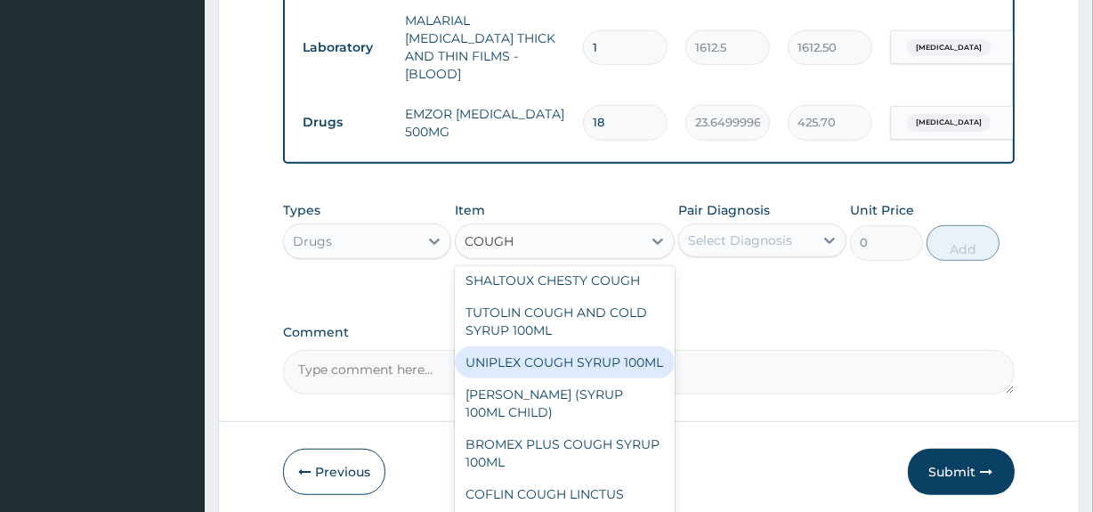
click at [587, 373] on div "UNIPLEX COUGH SYRUP 100ML" at bounding box center [564, 362] width 219 height 32
type input "1182.5"
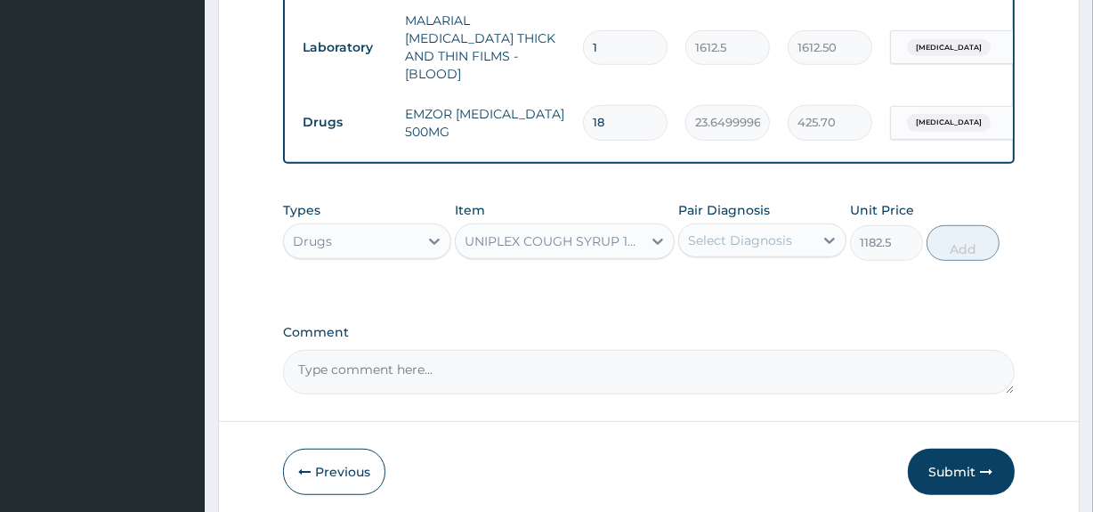
click at [776, 233] on div "Select Diagnosis" at bounding box center [740, 240] width 104 height 18
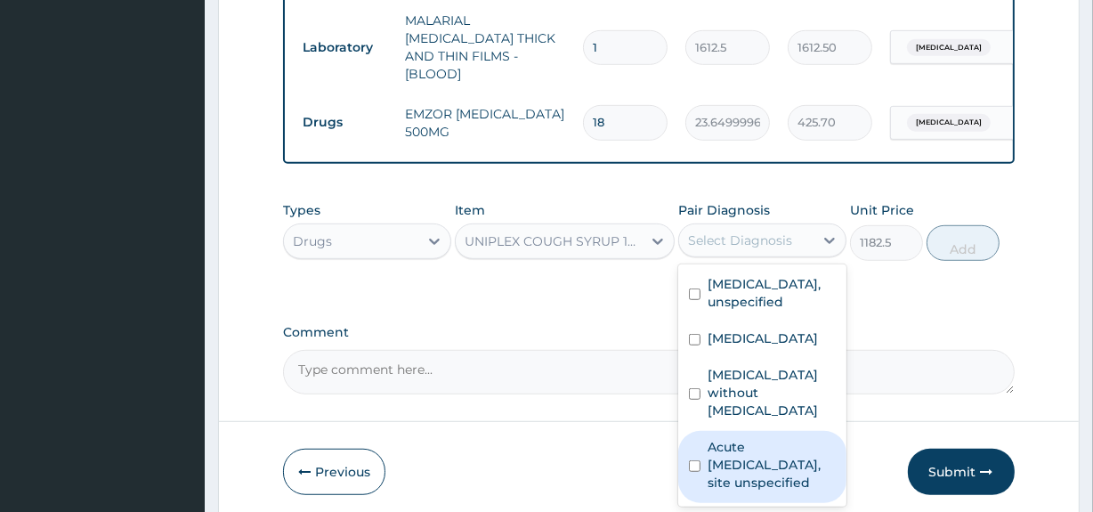
click at [757, 449] on label "Acute upper respiratory infection, site unspecified" at bounding box center [772, 464] width 128 height 53
checkbox input "true"
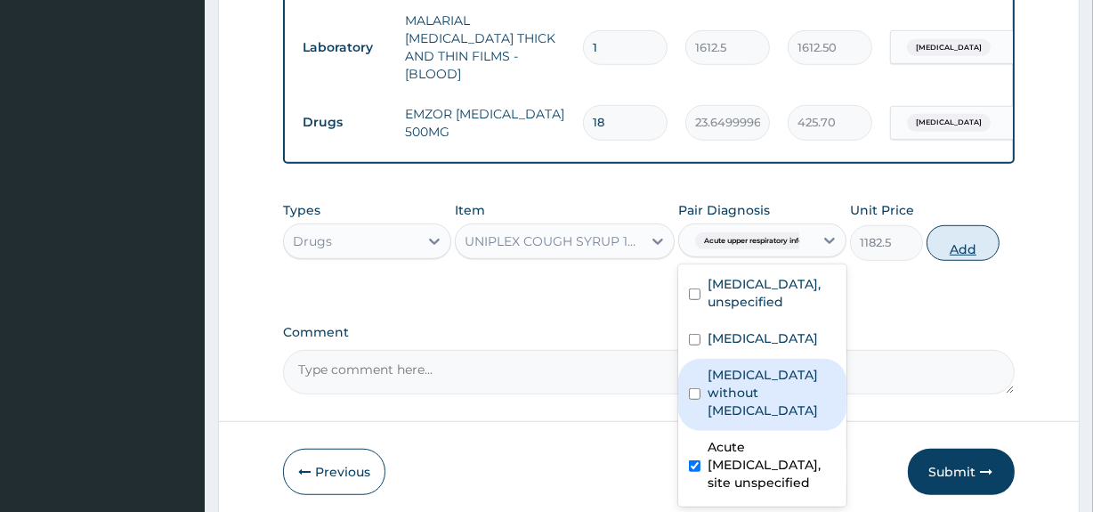
click at [974, 234] on button "Add" at bounding box center [962, 243] width 73 height 36
type input "0"
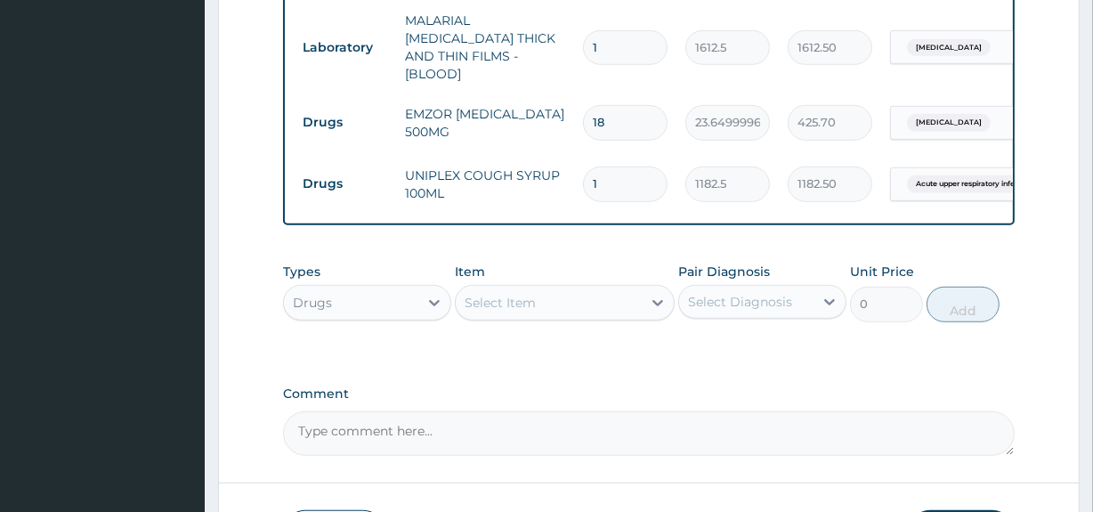
click at [562, 299] on div "Select Item" at bounding box center [548, 302] width 185 height 28
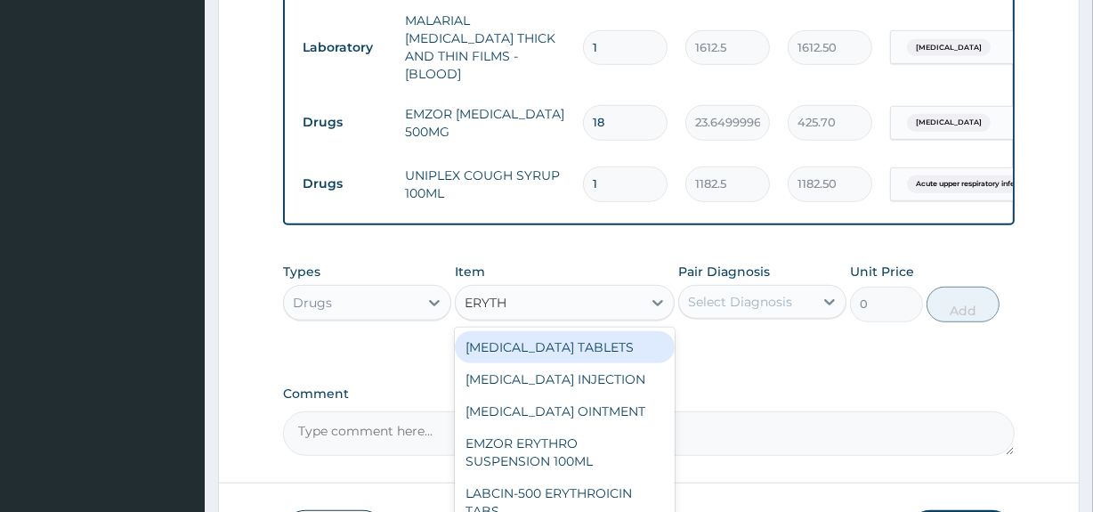
type input "ERYTHR"
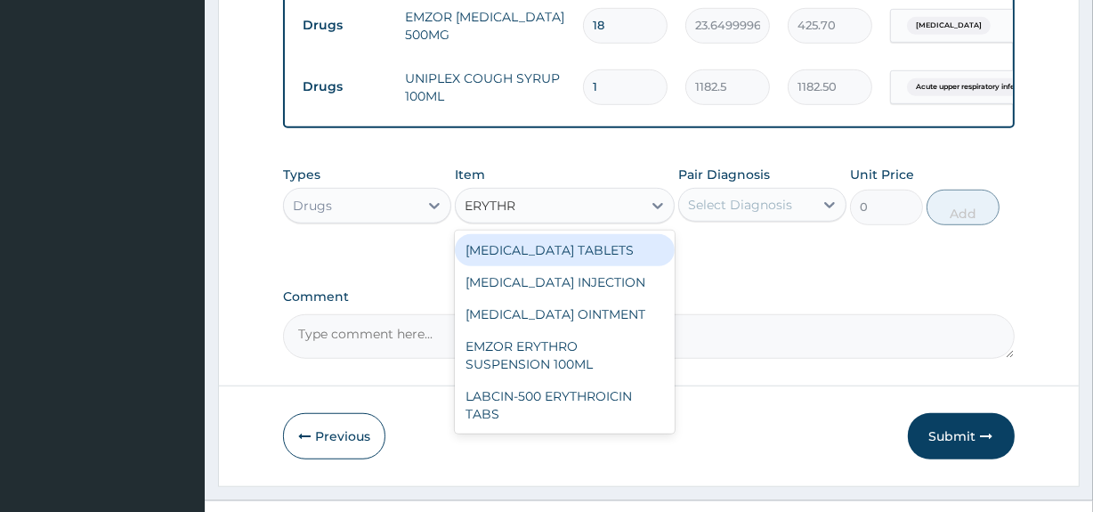
scroll to position [1104, 0]
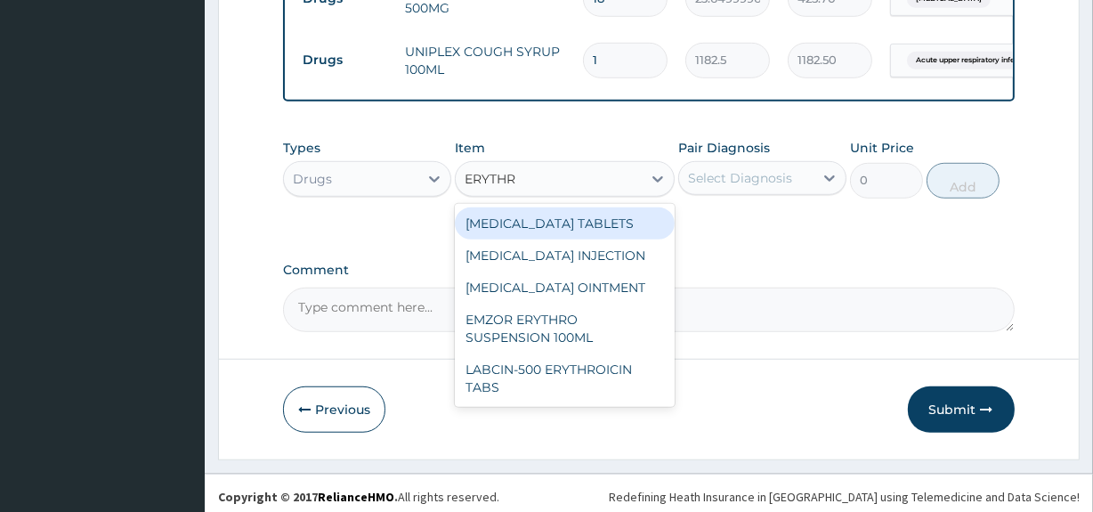
click at [605, 226] on div "ERYTHROMYCIN TABLETS" at bounding box center [564, 223] width 219 height 32
type input "206.9375"
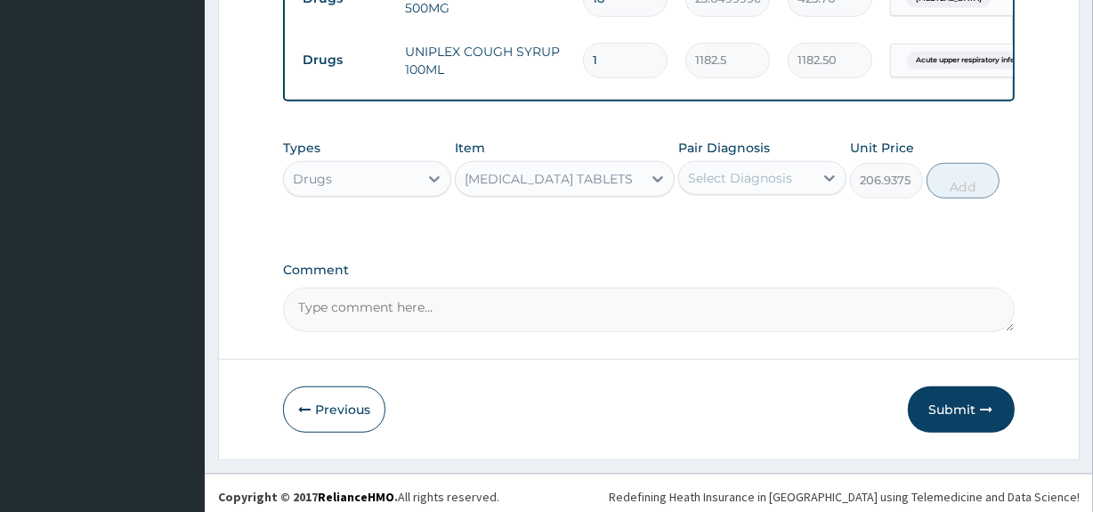
click at [800, 165] on div "Select Diagnosis" at bounding box center [746, 178] width 134 height 28
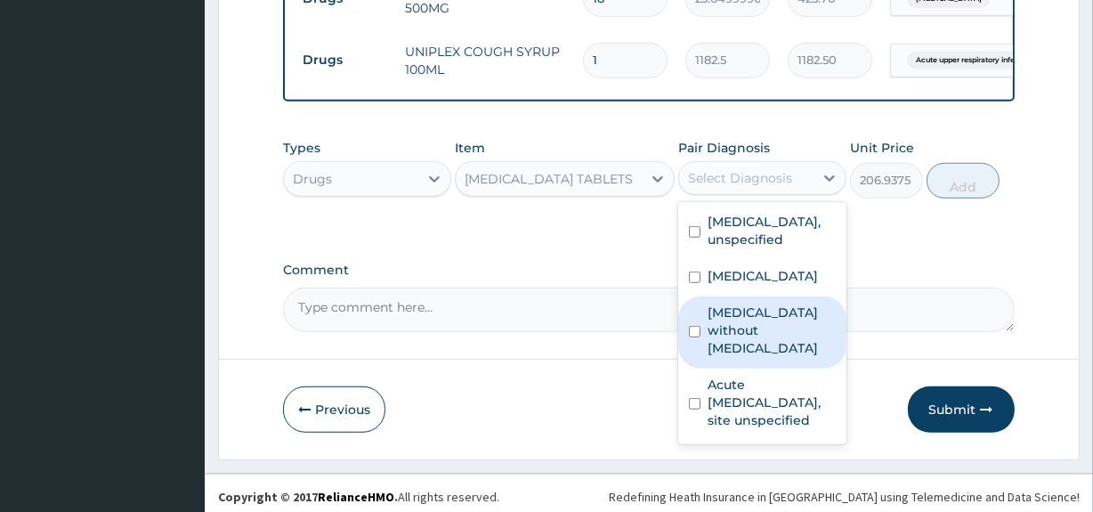
click at [768, 347] on label "Sepsis without septic shock" at bounding box center [772, 329] width 128 height 53
checkbox input "true"
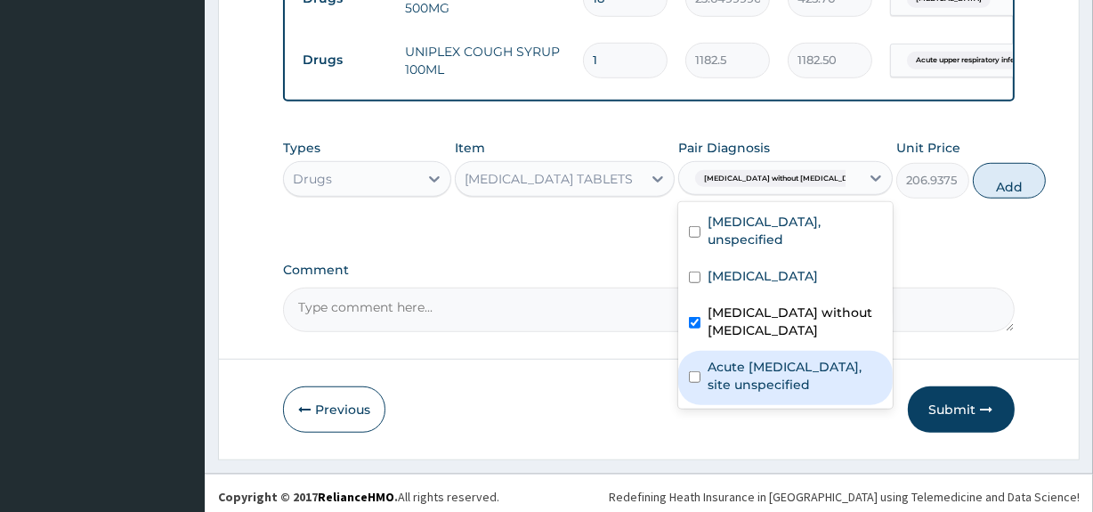
click at [760, 393] on label "Acute upper respiratory infection, site unspecified" at bounding box center [795, 376] width 174 height 36
checkbox input "true"
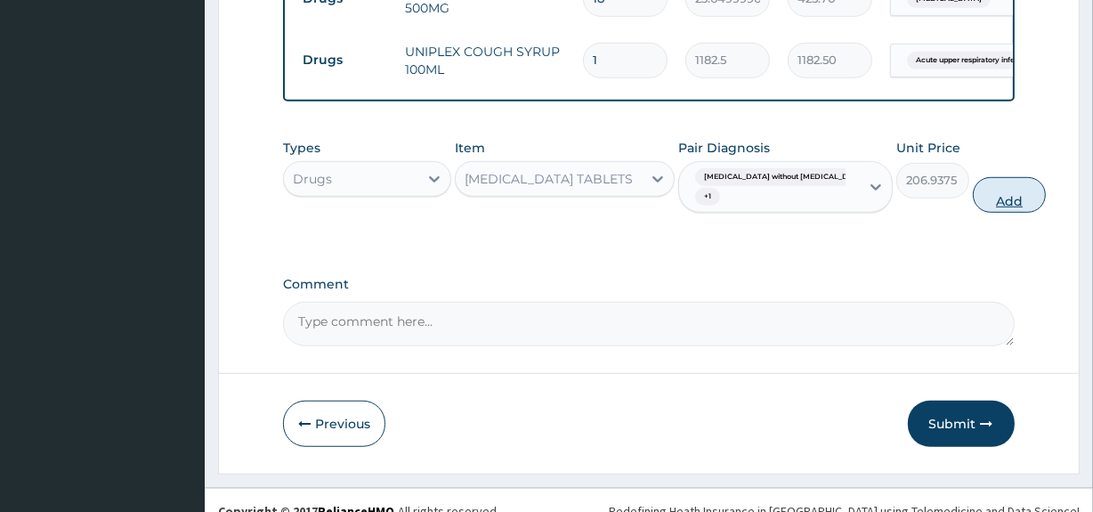
click at [973, 186] on button "Add" at bounding box center [1009, 195] width 73 height 36
type input "0"
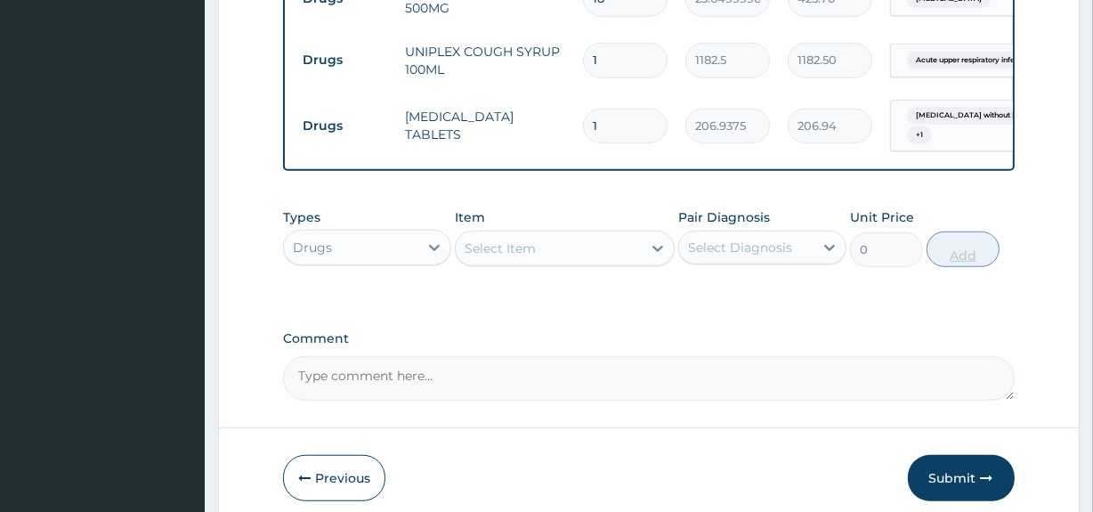
type input "10"
type input "2069.38"
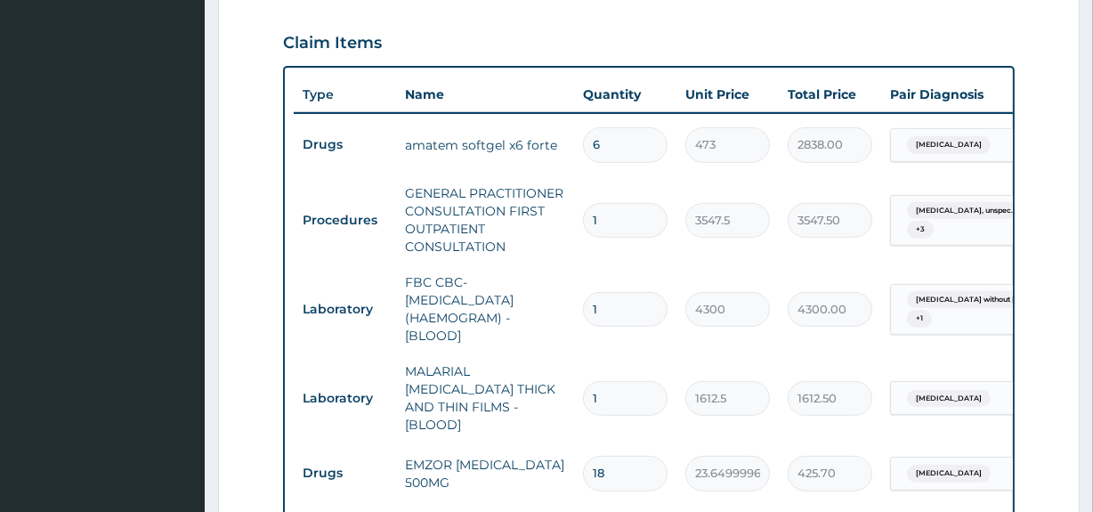
scroll to position [869, 0]
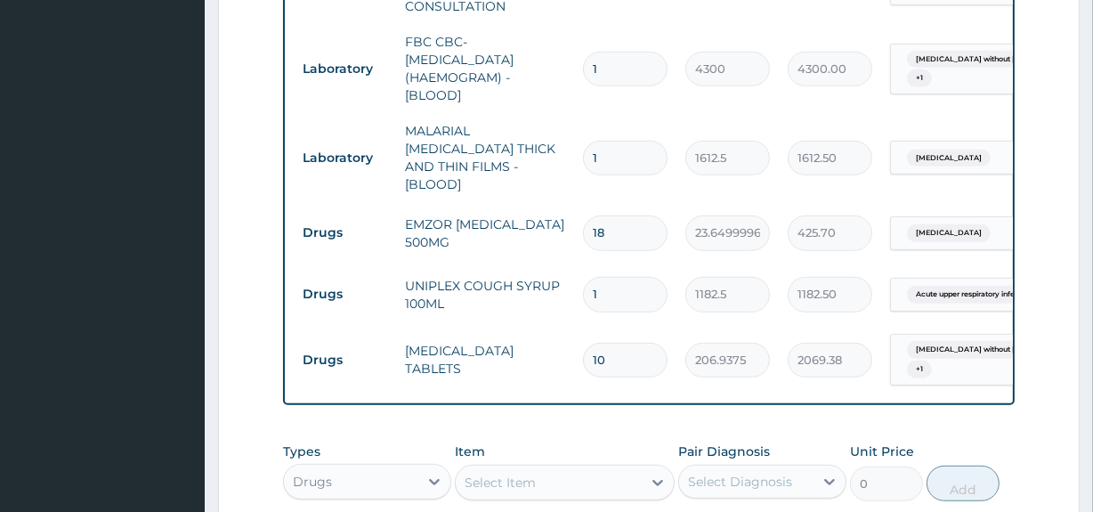
type input "10"
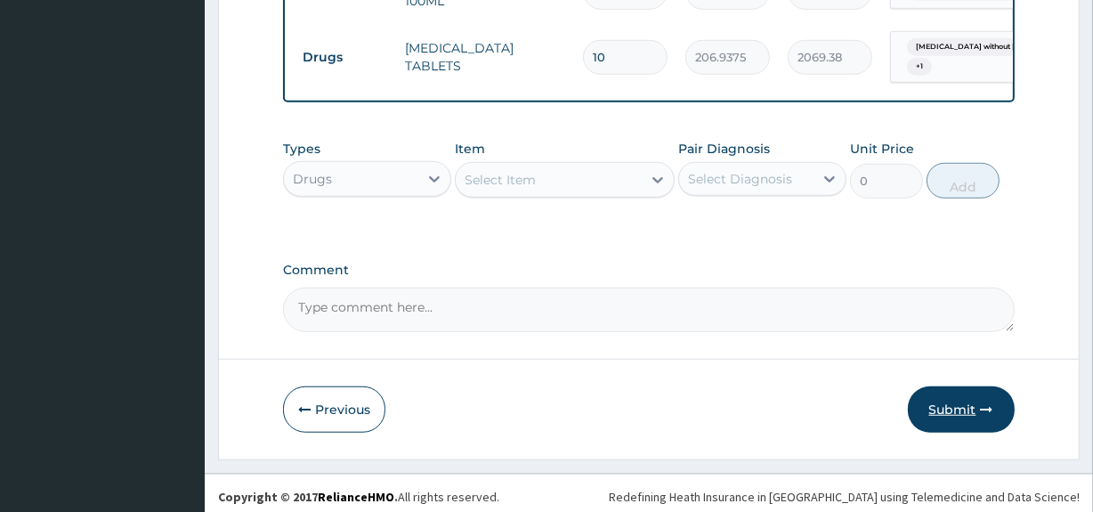
click at [965, 400] on button "Submit" at bounding box center [961, 409] width 107 height 46
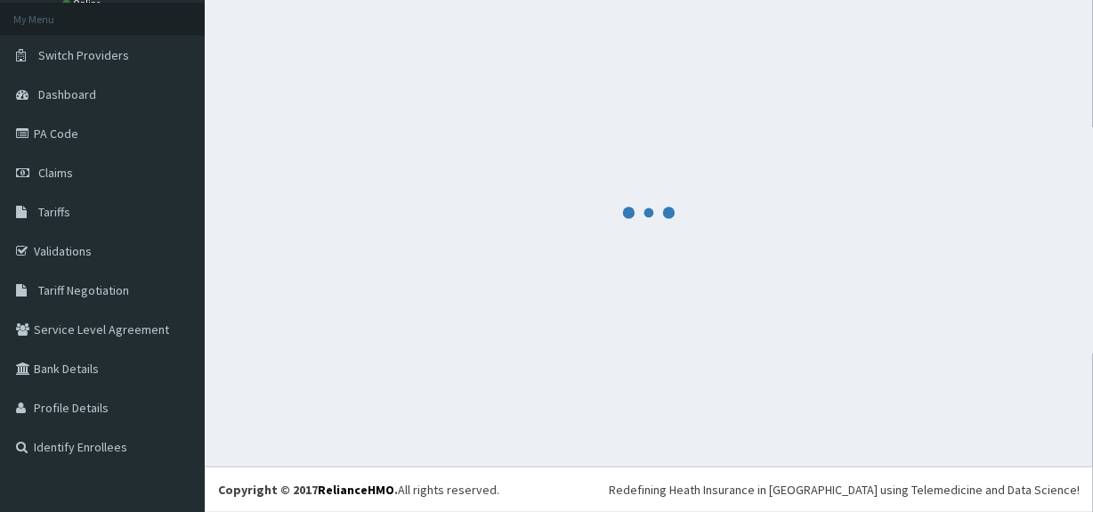
scroll to position [99, 0]
